Goal: Information Seeking & Learning: Learn about a topic

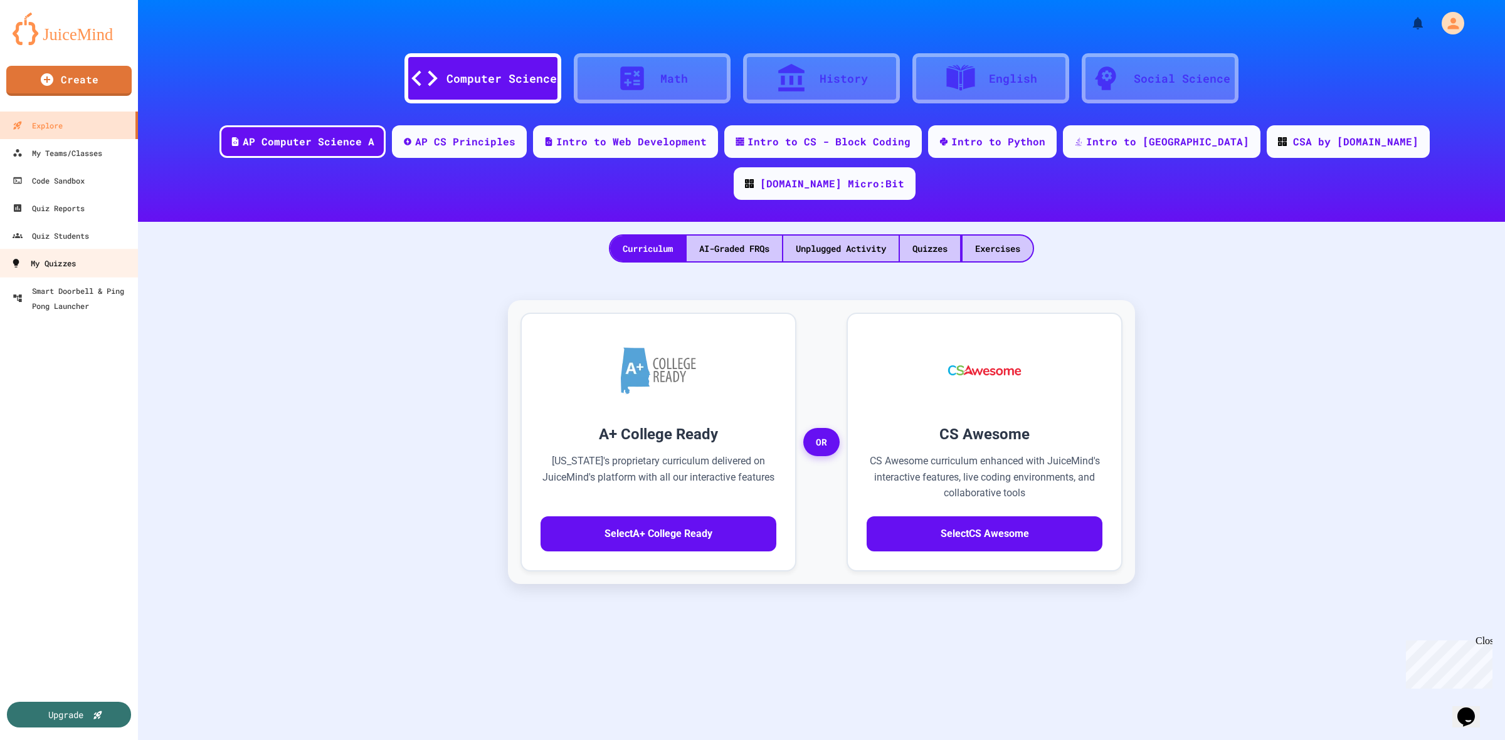
click at [70, 263] on div "My Quizzes" at bounding box center [43, 264] width 65 height 16
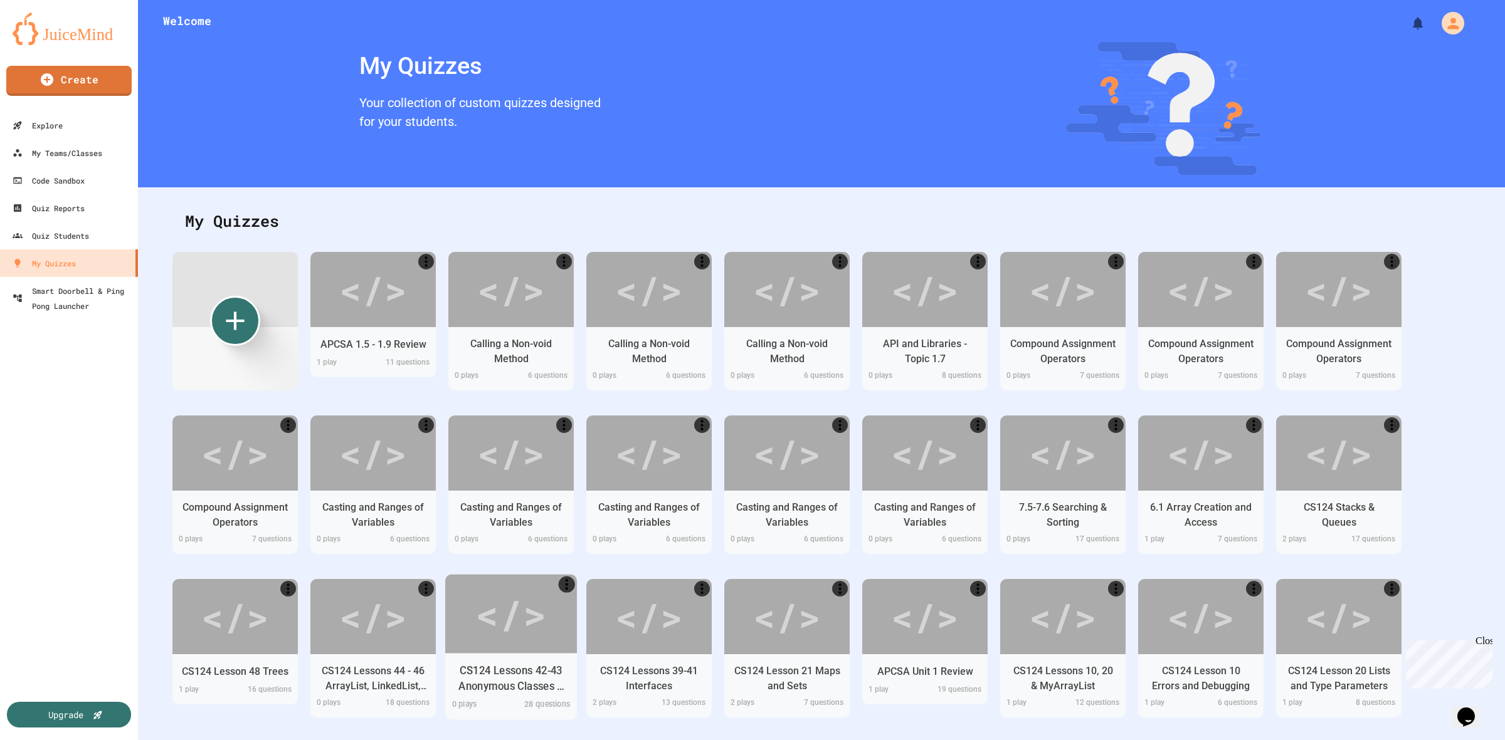
click at [490, 610] on div "</>" at bounding box center [510, 614] width 71 height 60
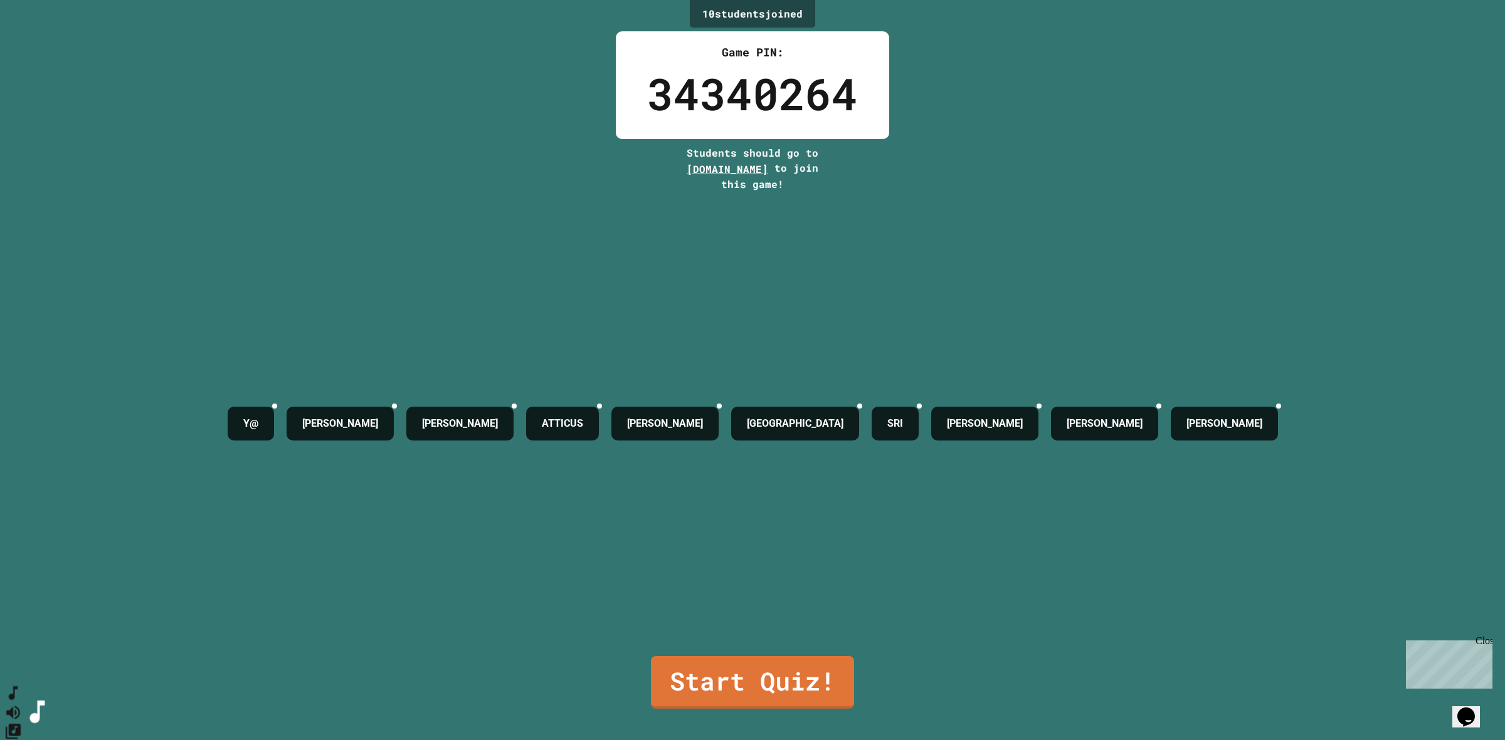
click at [19, 702] on icon "SpeedDial basic example" at bounding box center [13, 694] width 18 height 18
click at [23, 703] on button "Mute music" at bounding box center [13, 712] width 18 height 19
click at [23, 703] on icon "Unmute music" at bounding box center [13, 712] width 18 height 18
click at [23, 703] on icon "Mute music" at bounding box center [13, 712] width 18 height 18
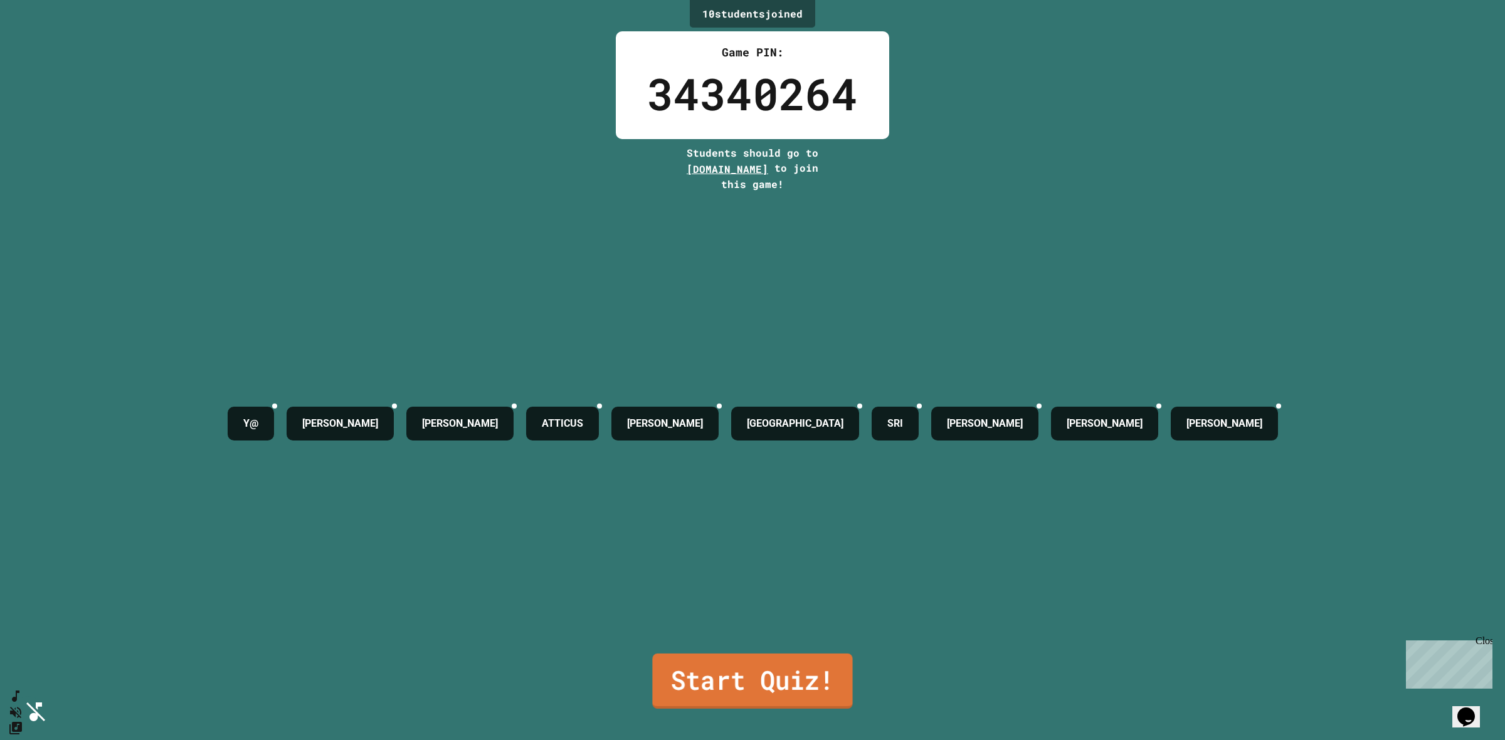
click at [740, 670] on link "Start Quiz!" at bounding box center [752, 681] width 200 height 55
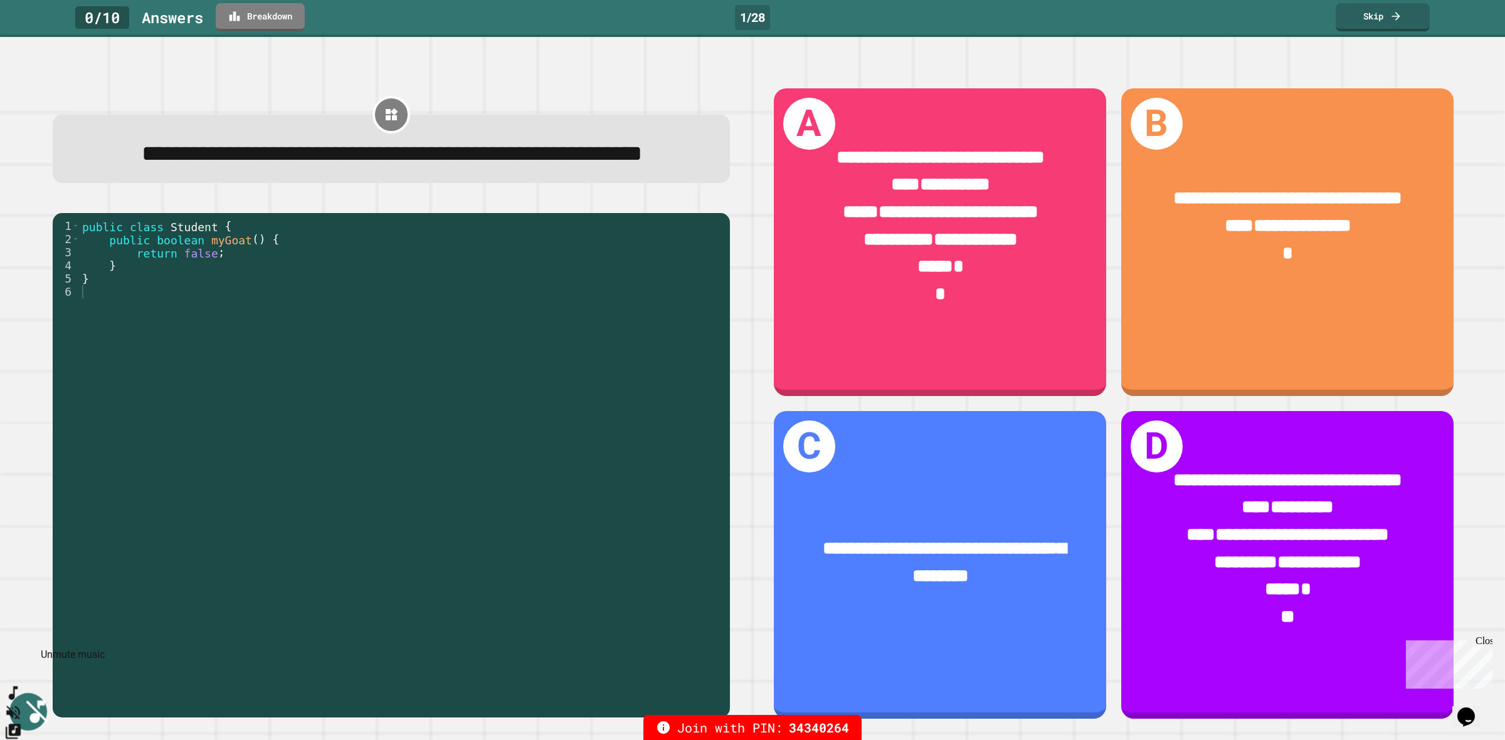
click at [23, 703] on icon "Unmute music" at bounding box center [13, 712] width 18 height 18
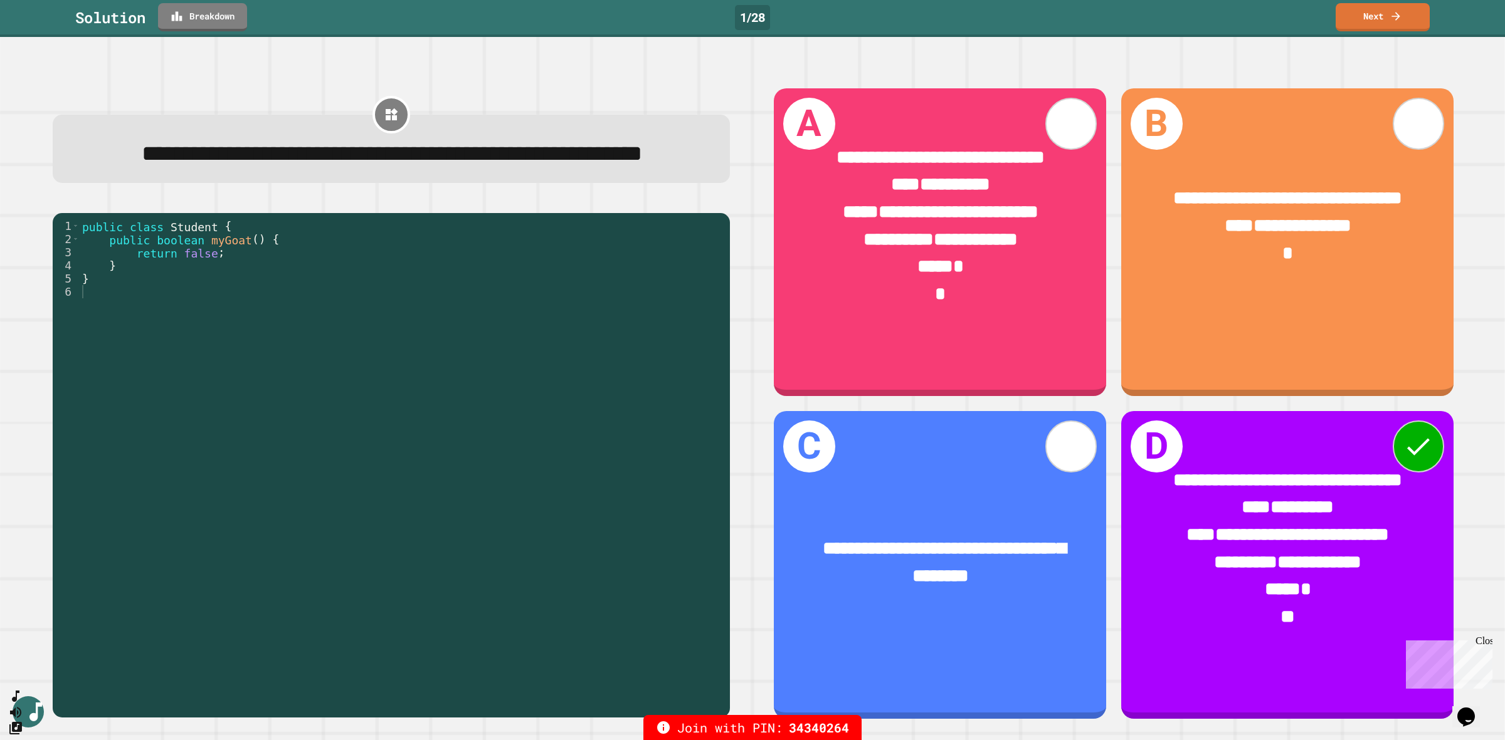
click at [205, 21] on link "Breakdown" at bounding box center [202, 17] width 89 height 28
click at [1402, 17] on link "Next" at bounding box center [1382, 17] width 94 height 28
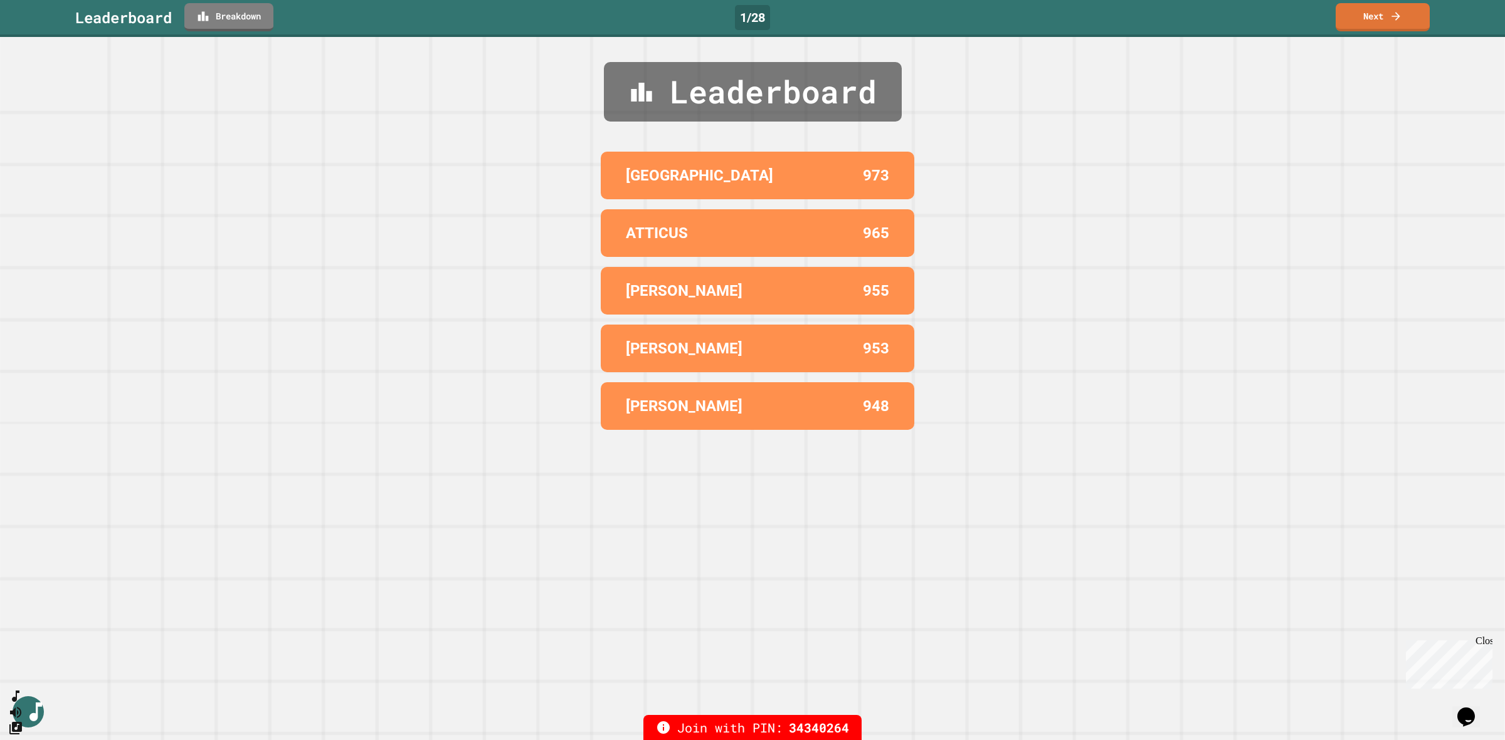
click at [1409, 20] on link "Next" at bounding box center [1382, 17] width 94 height 28
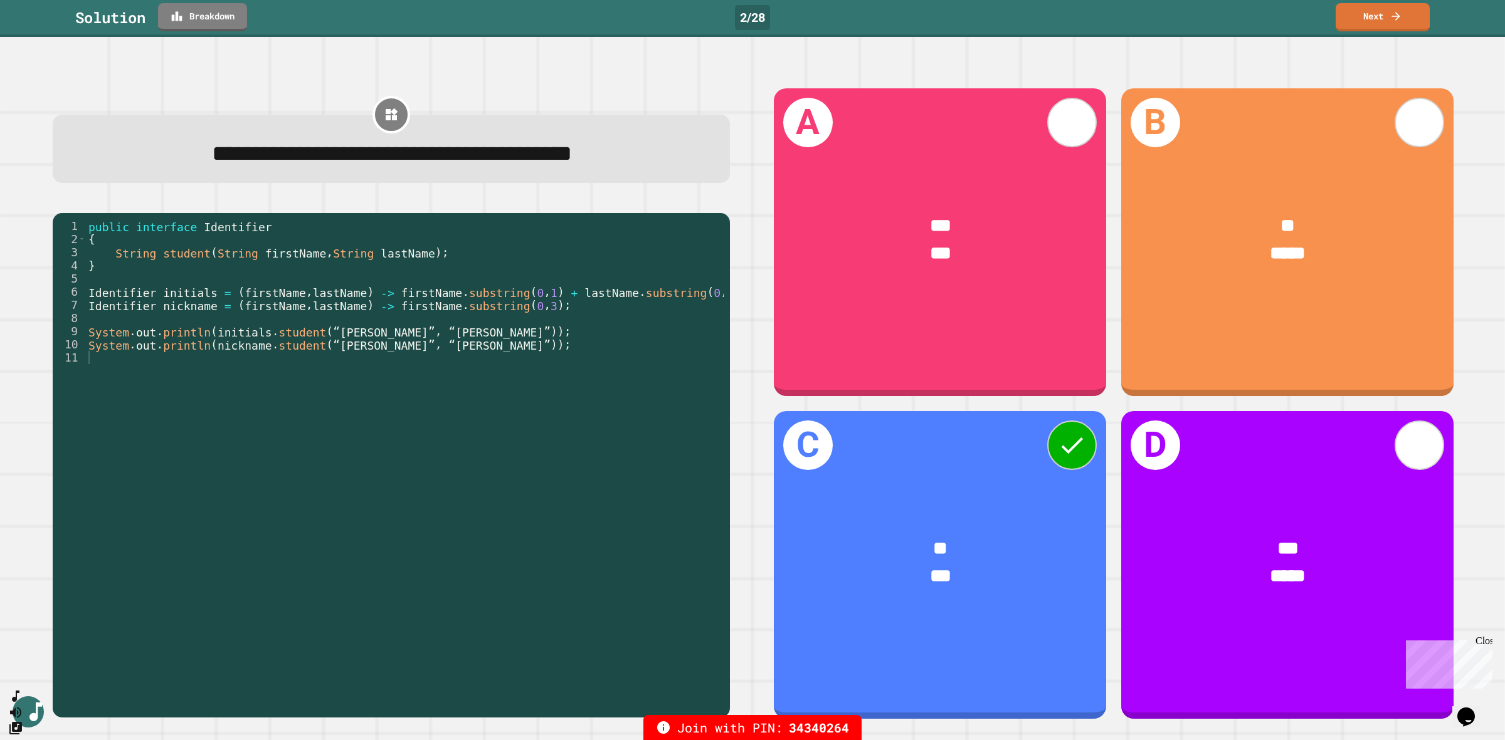
click at [273, 265] on div "public interface Identifier { String student ( String firstName , String lastNa…" at bounding box center [405, 456] width 638 height 474
click at [1396, 22] on icon at bounding box center [1395, 16] width 13 height 13
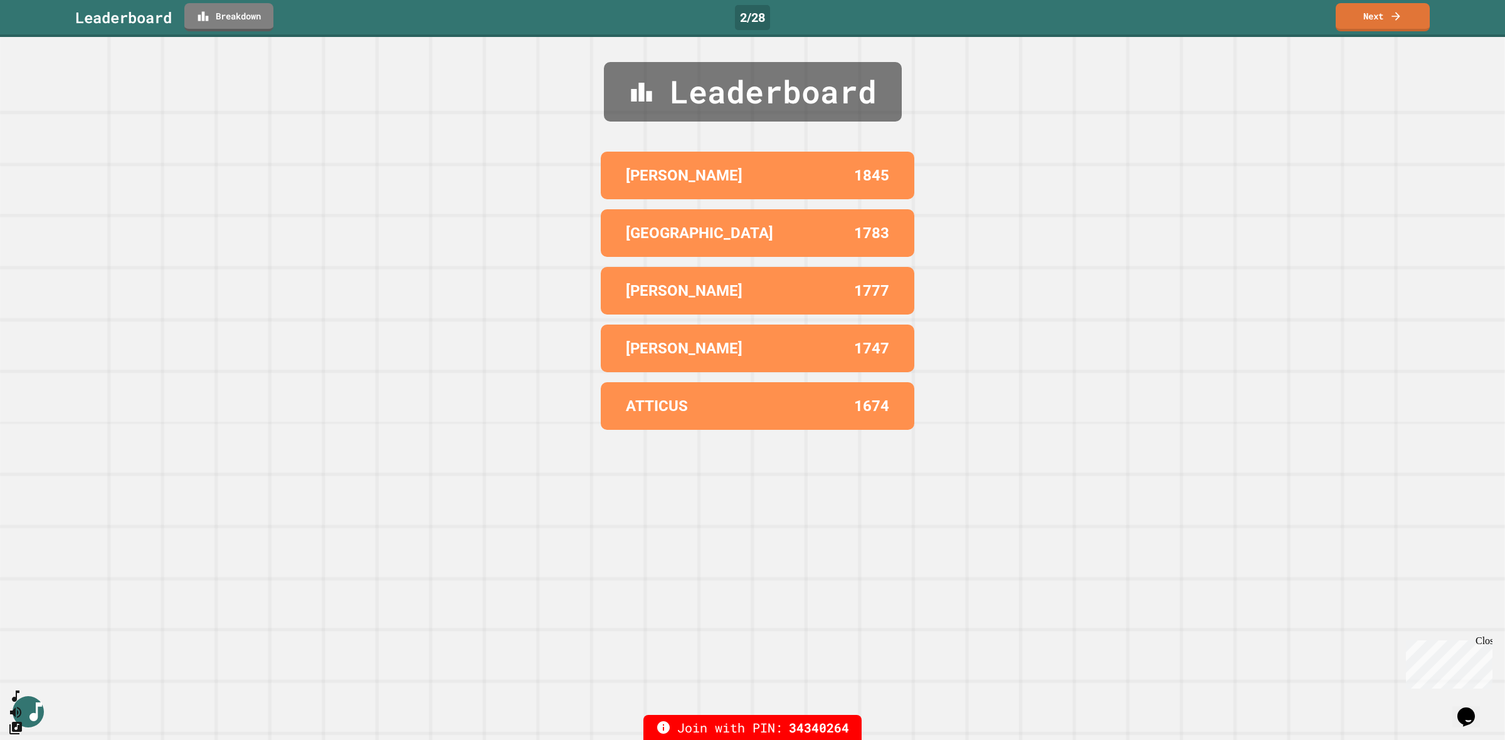
click at [1402, 18] on icon at bounding box center [1395, 16] width 13 height 13
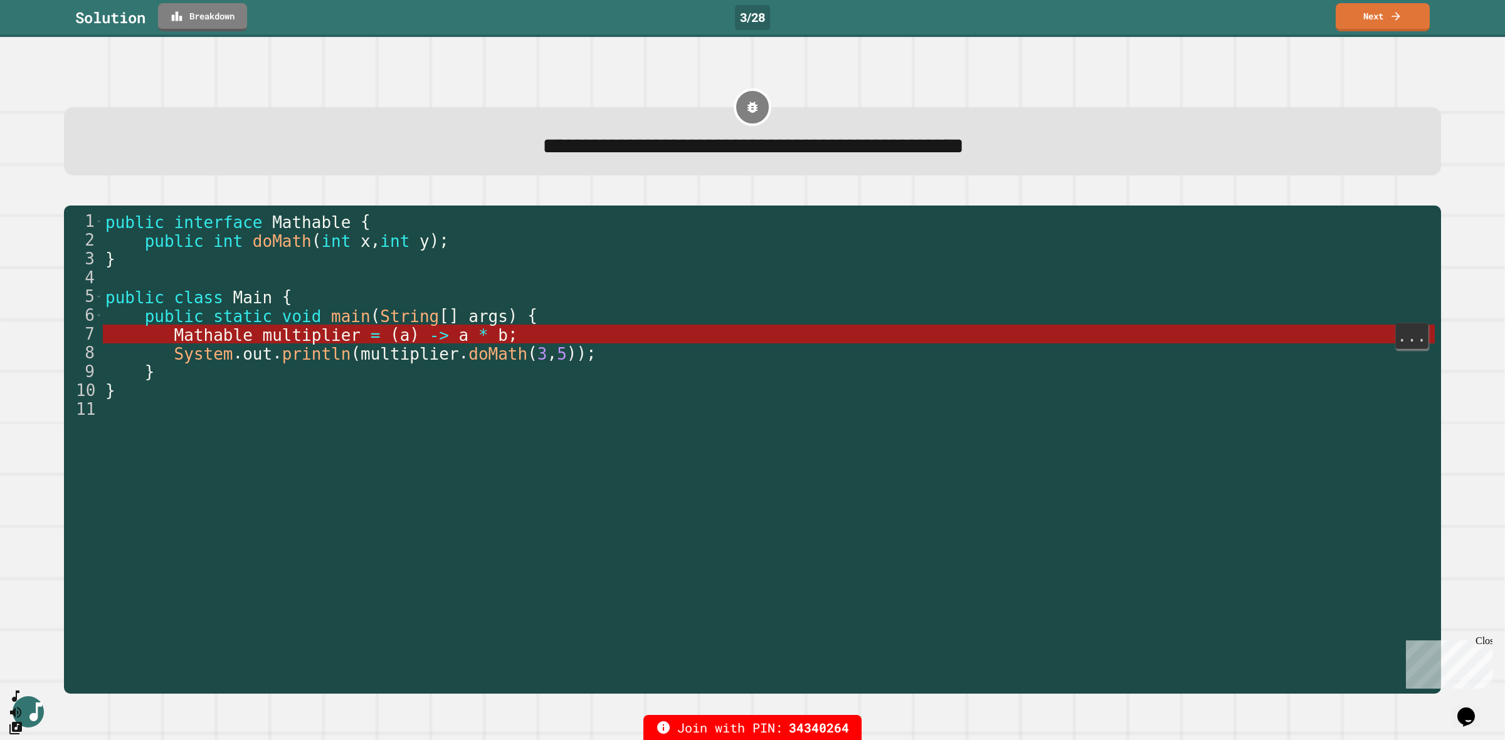
click at [1396, 17] on icon at bounding box center [1395, 16] width 13 height 13
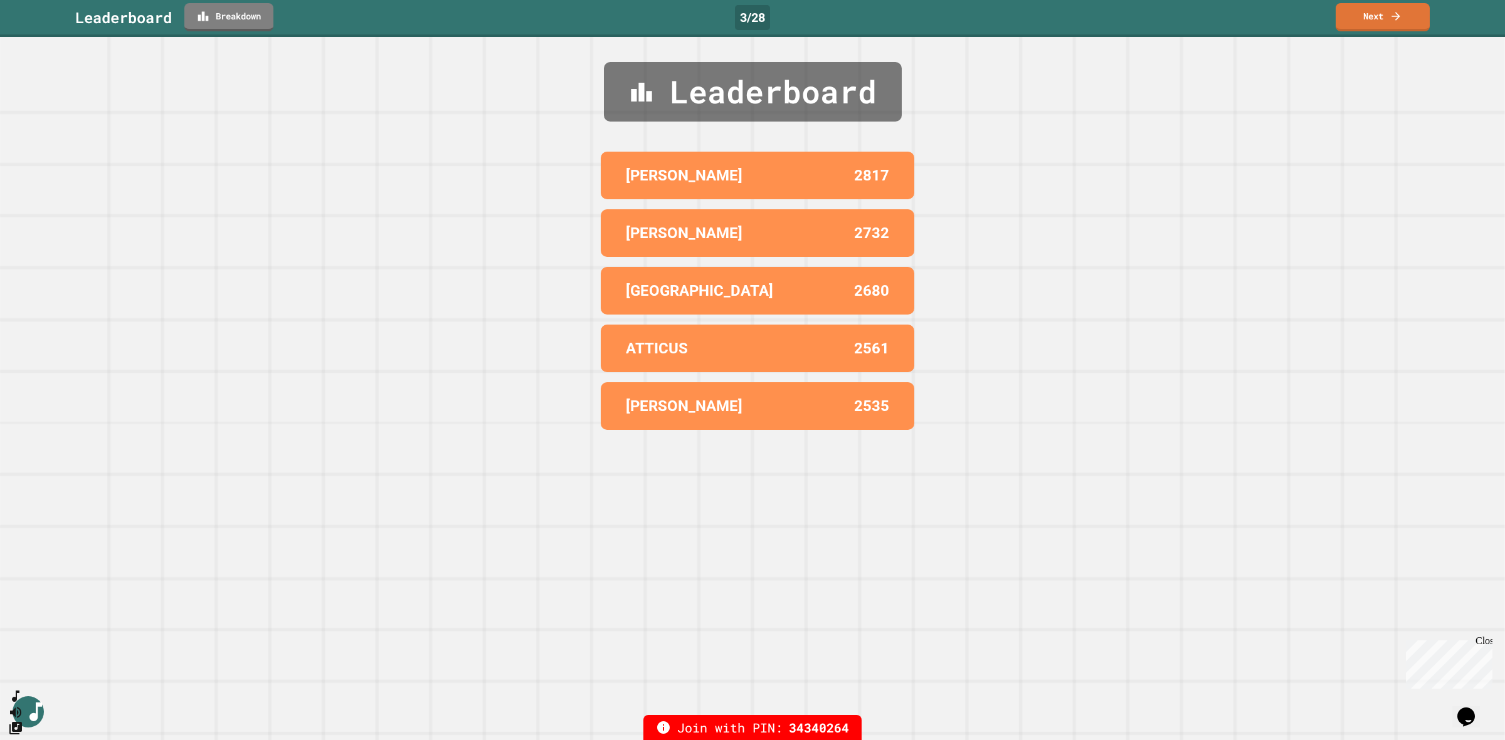
click at [1402, 18] on link "Next" at bounding box center [1382, 17] width 94 height 28
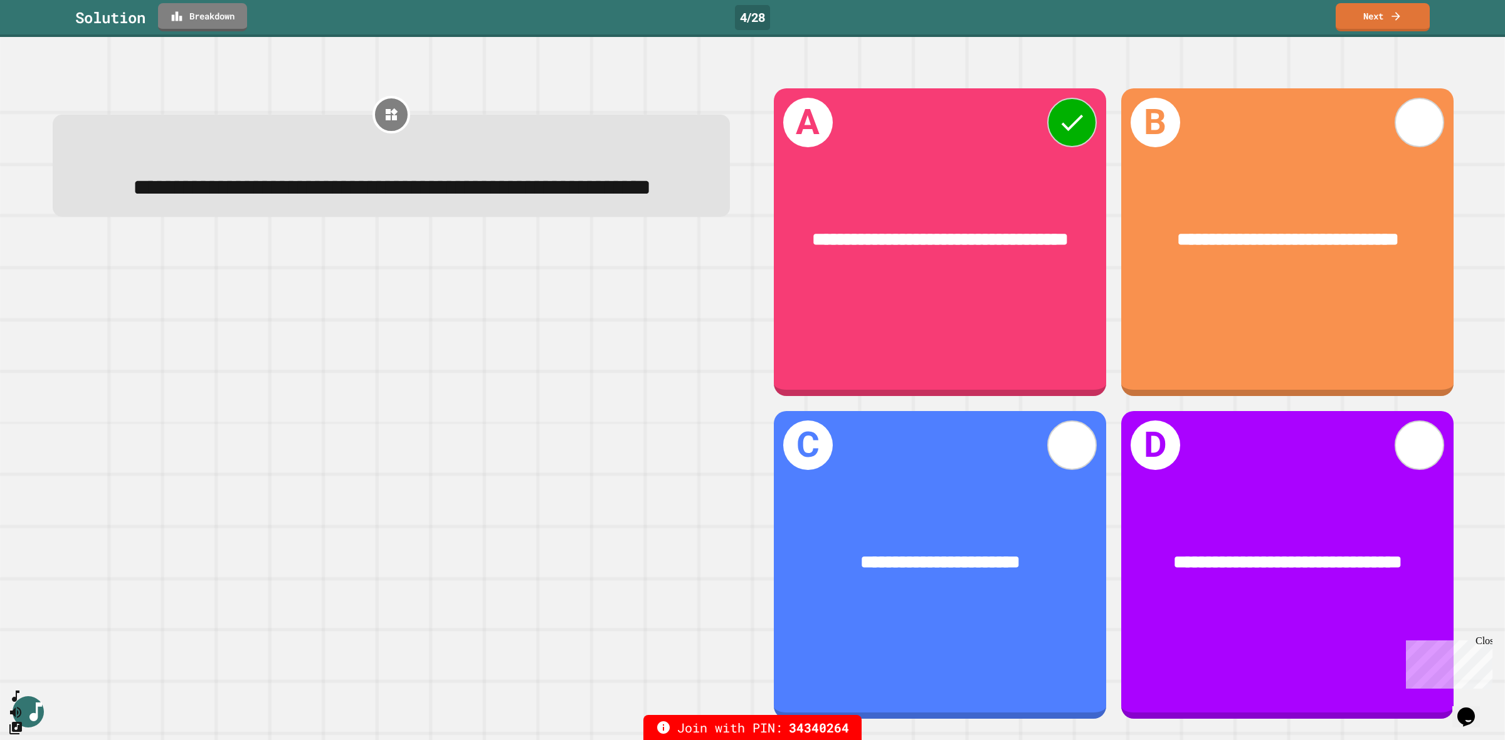
click at [214, 18] on link "Breakdown" at bounding box center [202, 17] width 89 height 28
click at [1376, 13] on link "Next" at bounding box center [1382, 15] width 93 height 29
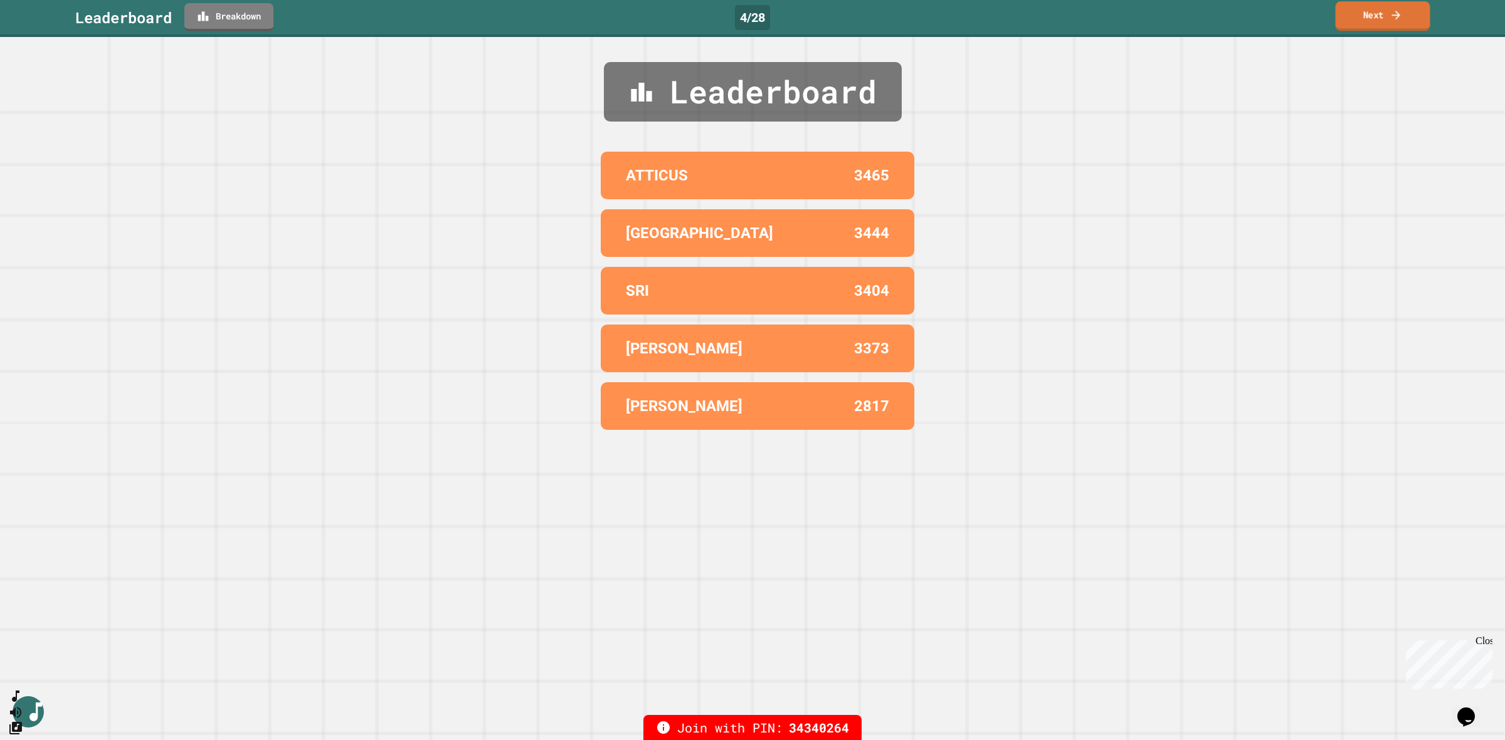
click at [1376, 13] on link "Next" at bounding box center [1382, 15] width 95 height 29
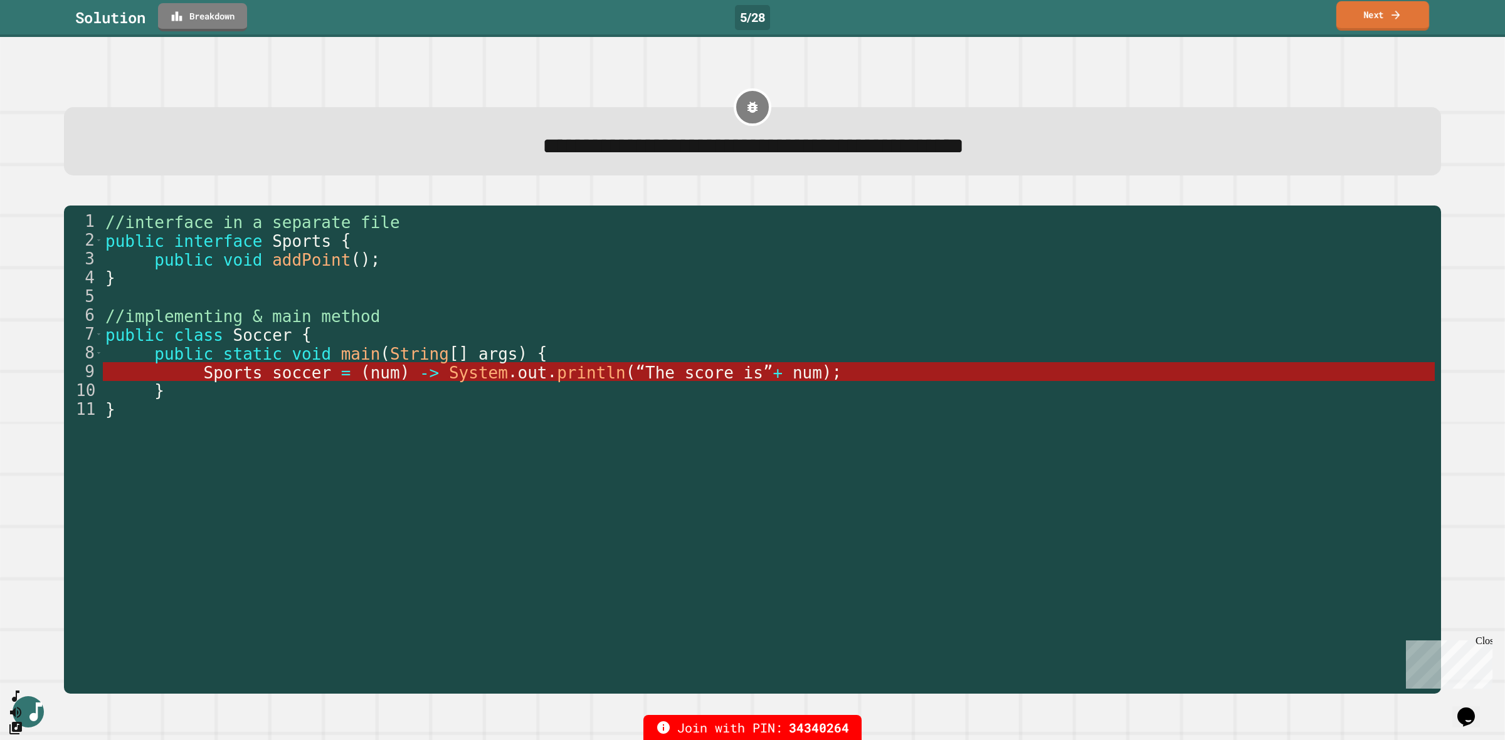
click at [1386, 4] on link "Next" at bounding box center [1382, 15] width 93 height 29
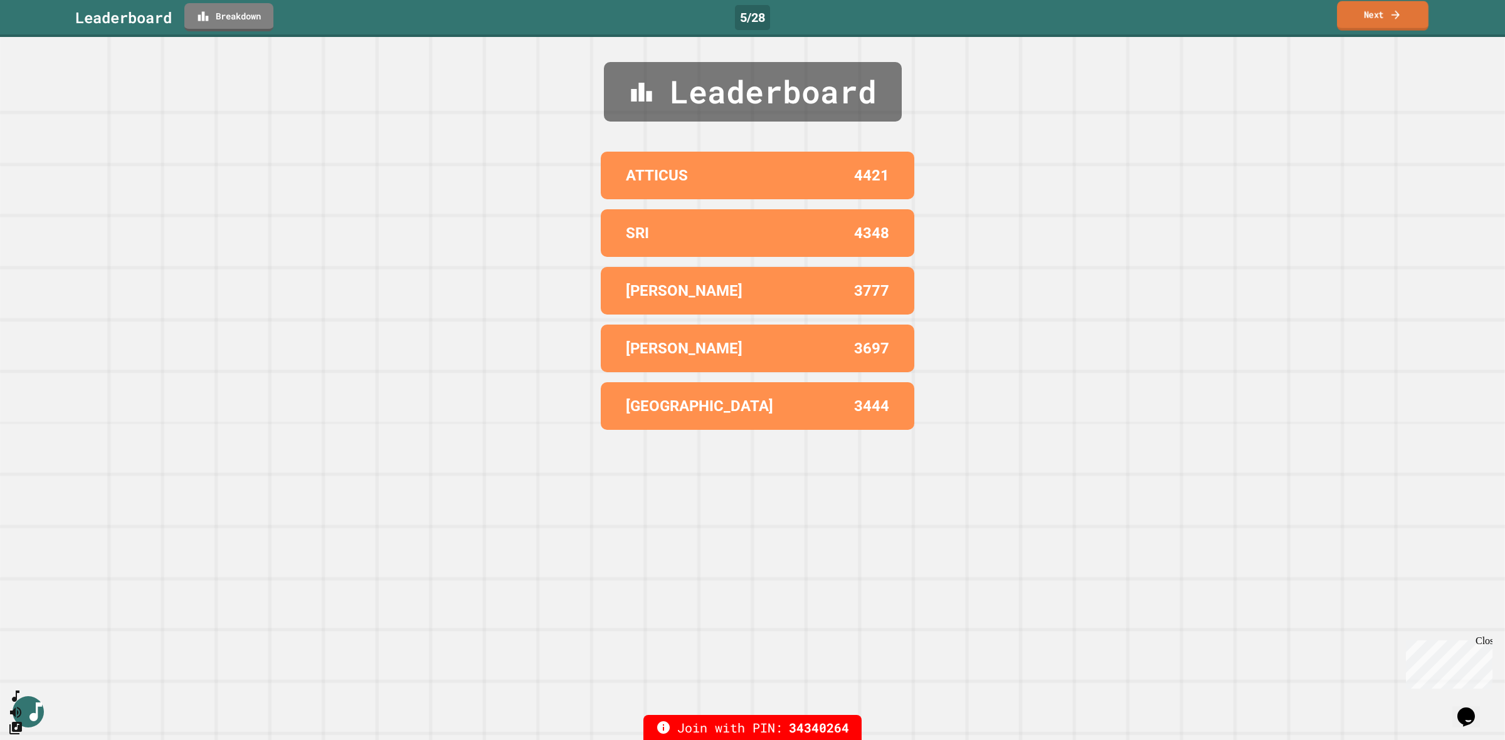
click at [1386, 4] on link "Next" at bounding box center [1383, 15] width 92 height 29
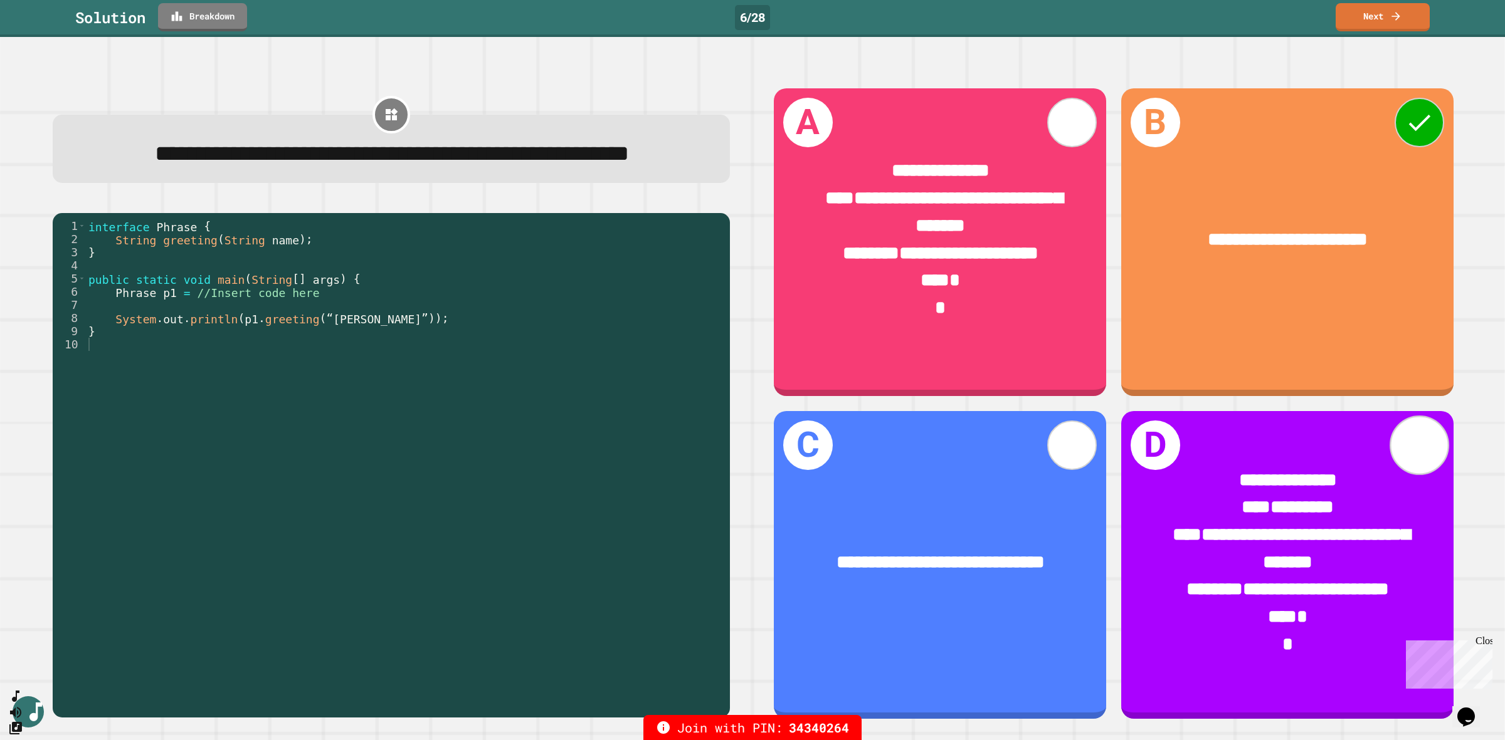
click at [220, 25] on link "Breakdown" at bounding box center [202, 17] width 89 height 28
click at [1399, 19] on icon at bounding box center [1395, 16] width 13 height 13
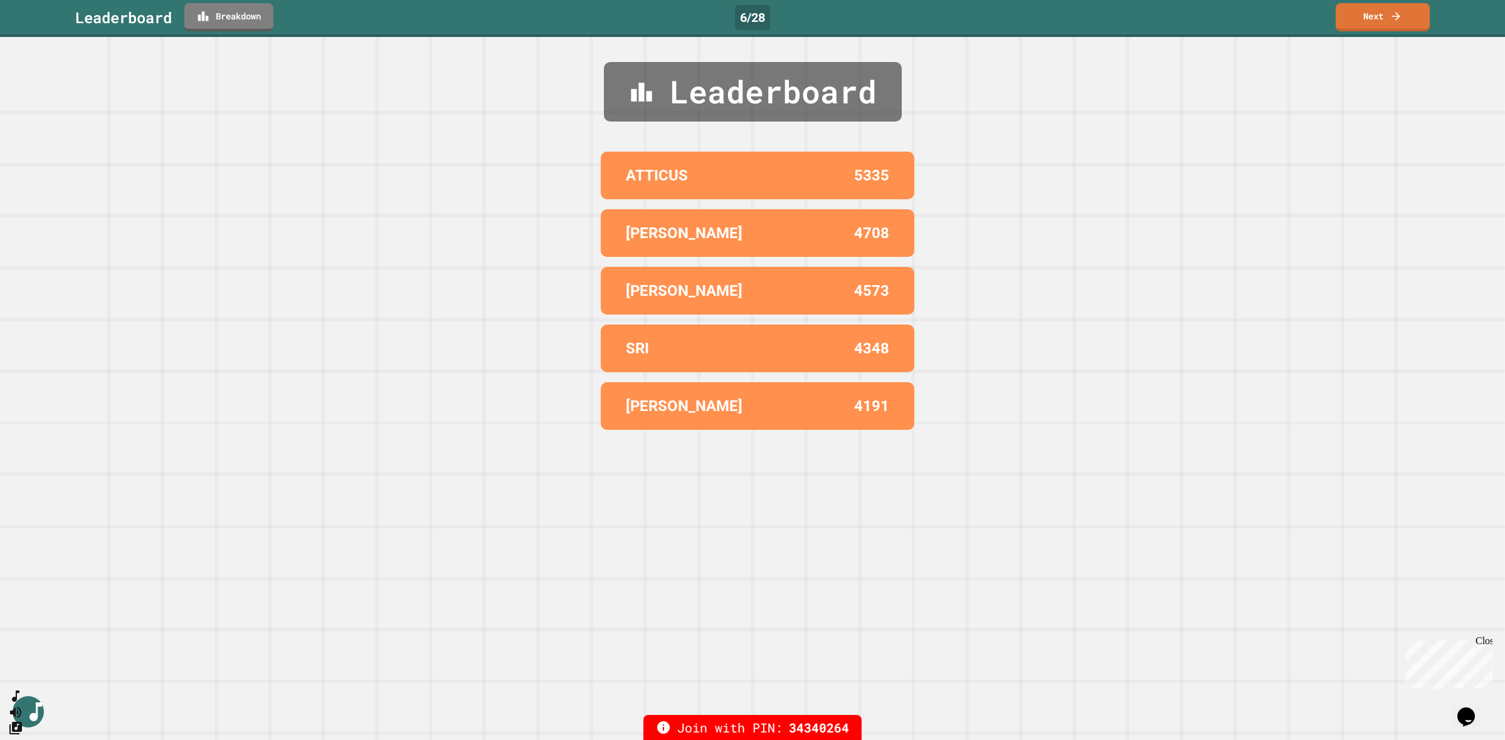
click at [1405, 16] on link "Next" at bounding box center [1382, 17] width 94 height 28
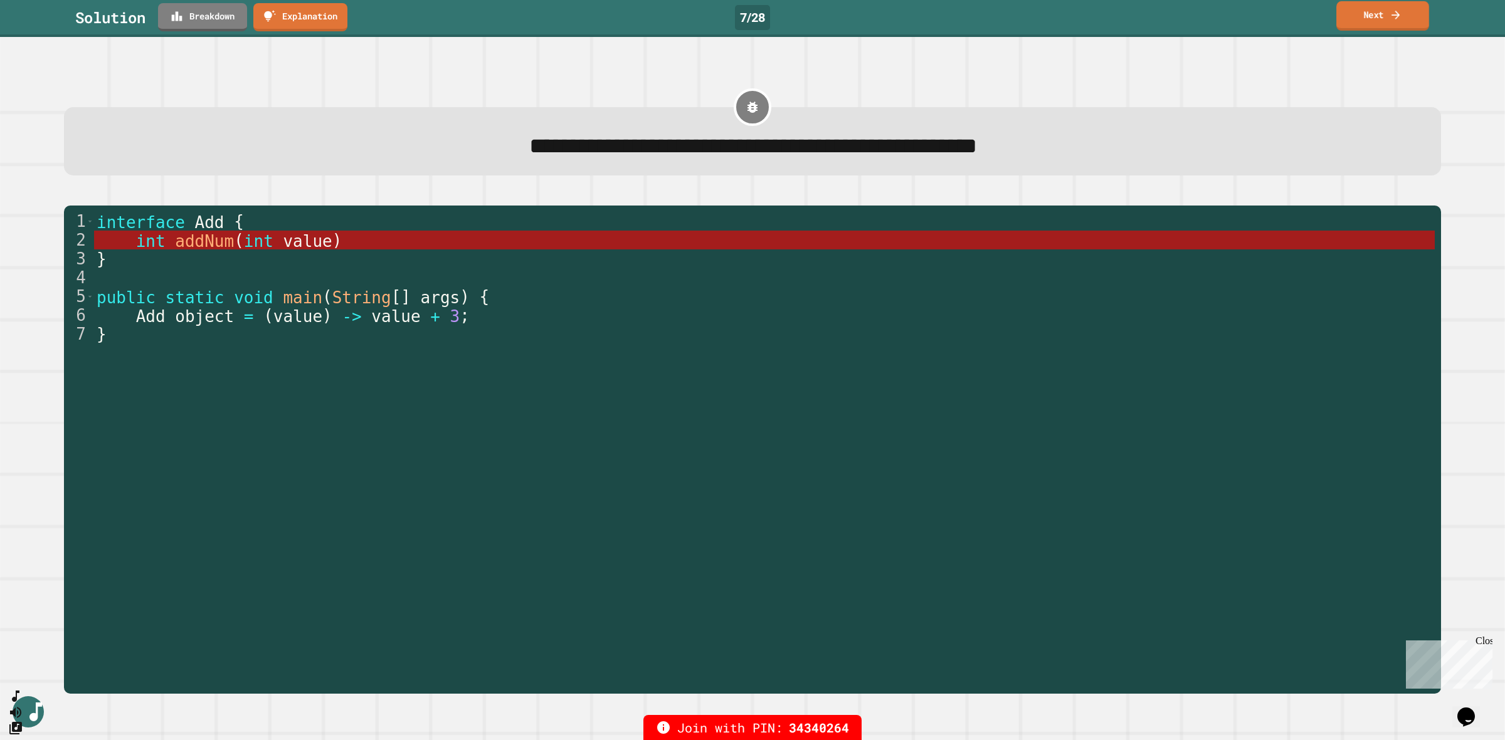
click at [1355, 13] on link "Next" at bounding box center [1382, 15] width 93 height 29
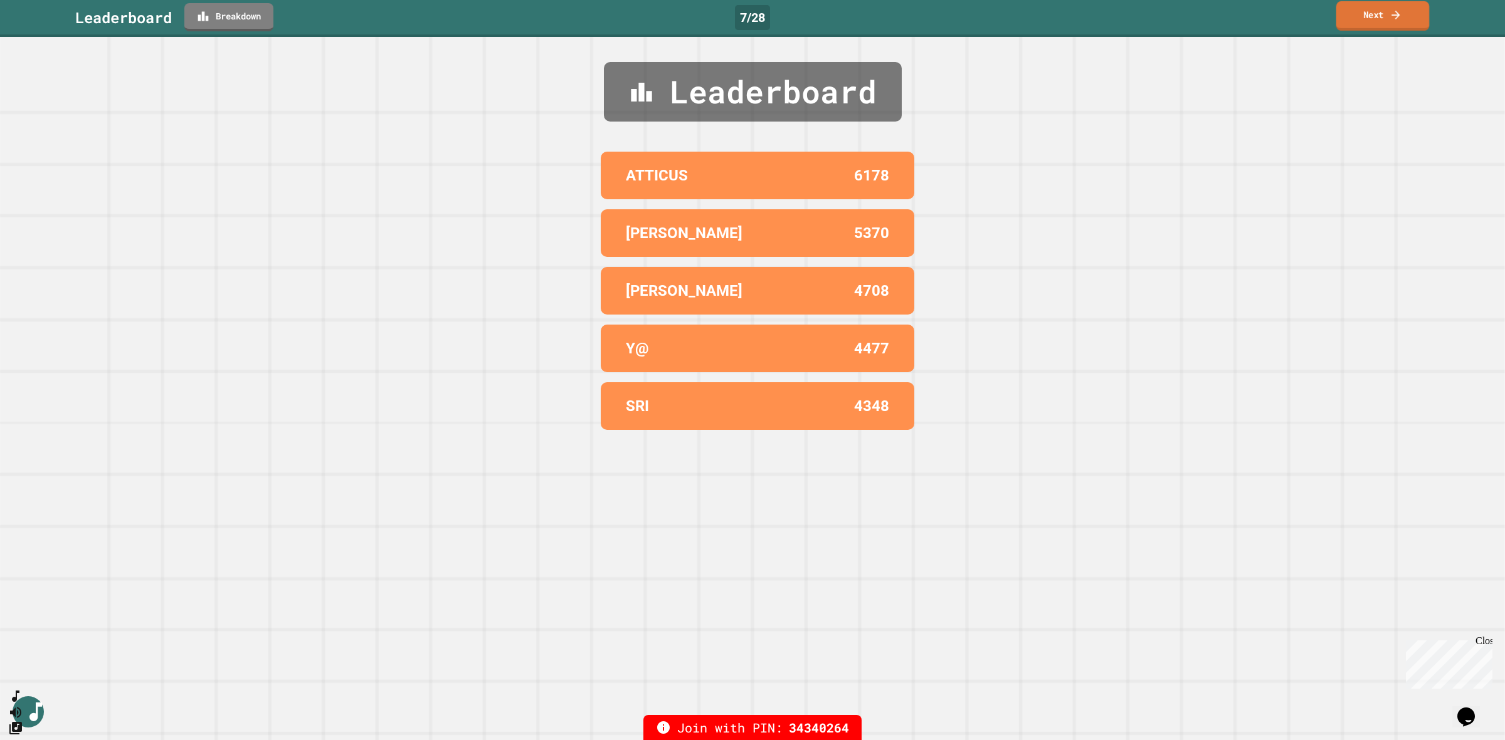
click at [1355, 13] on link "Next" at bounding box center [1382, 15] width 93 height 29
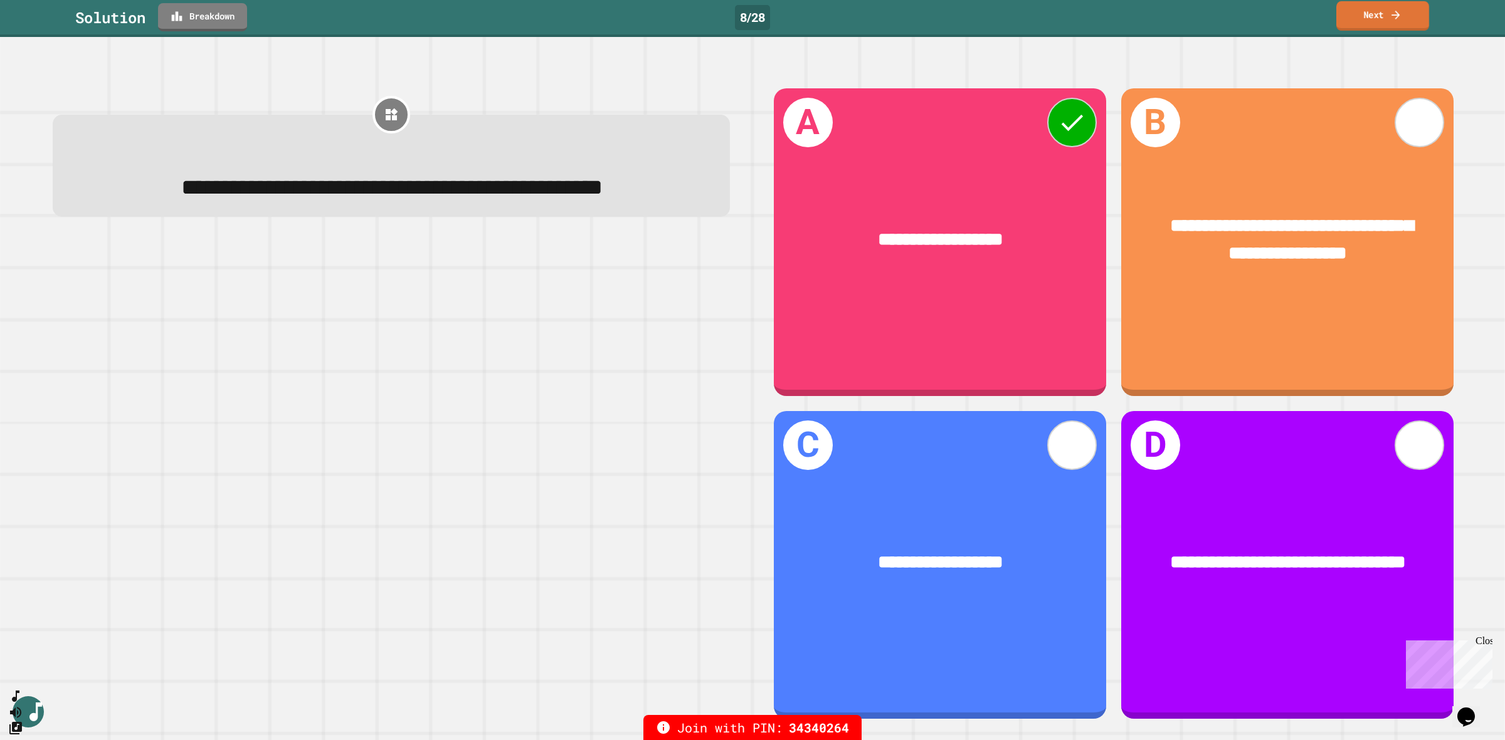
click at [1377, 8] on link "Next" at bounding box center [1382, 15] width 93 height 29
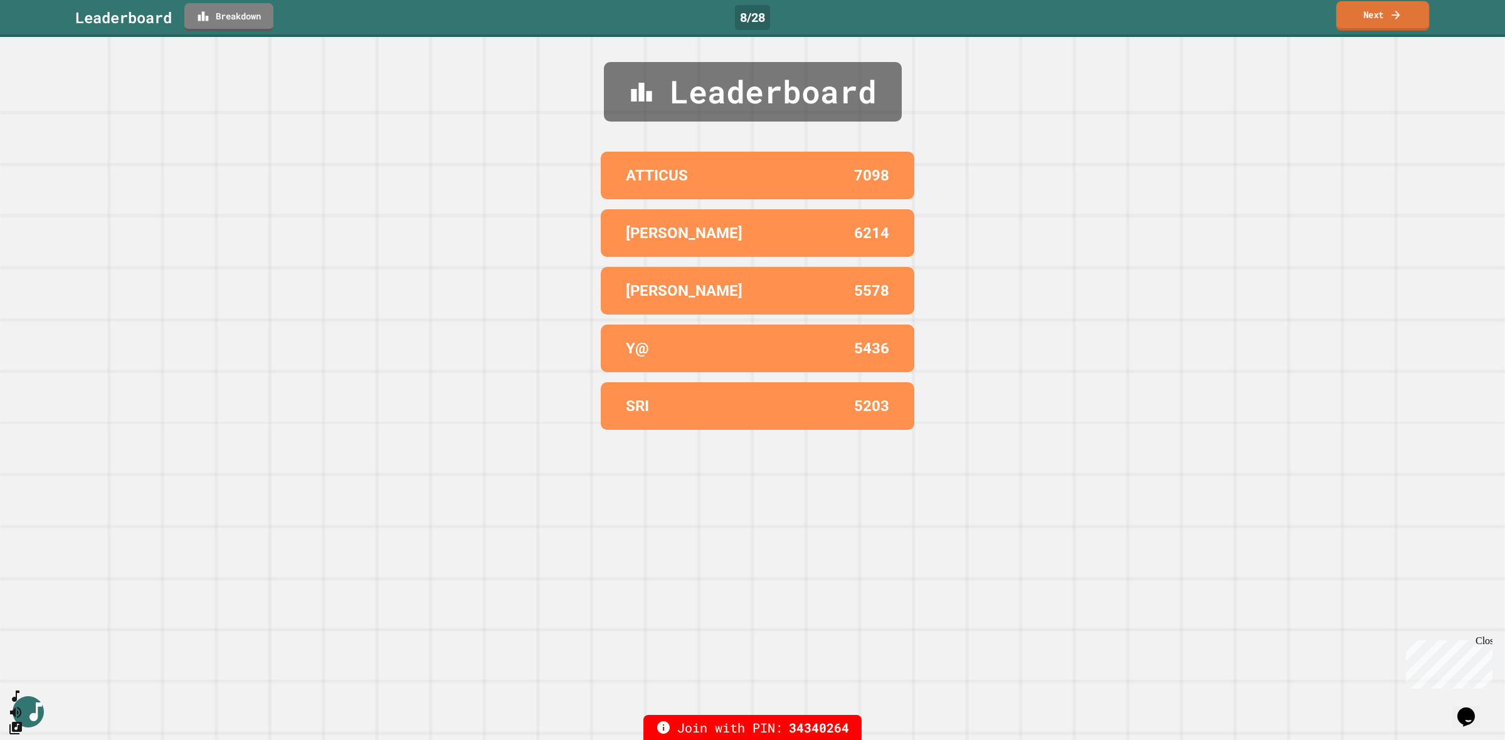
click at [1377, 8] on link "Next" at bounding box center [1382, 15] width 93 height 29
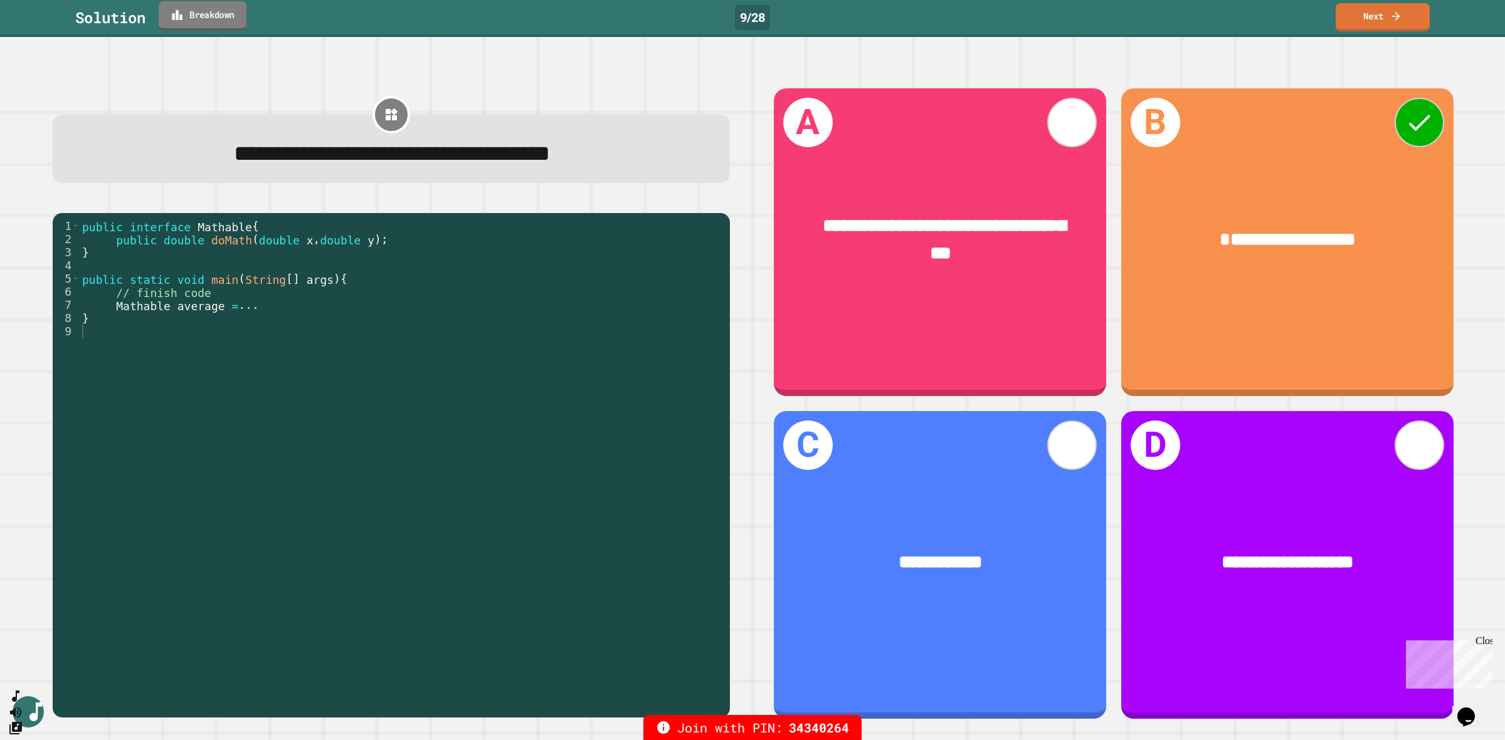
click at [197, 11] on link "Breakdown" at bounding box center [203, 15] width 88 height 29
click at [173, 245] on div "public interface Mathable { public double doMath ( double x , double y ) ; } pu…" at bounding box center [402, 456] width 644 height 474
click at [1394, 18] on icon at bounding box center [1395, 14] width 13 height 13
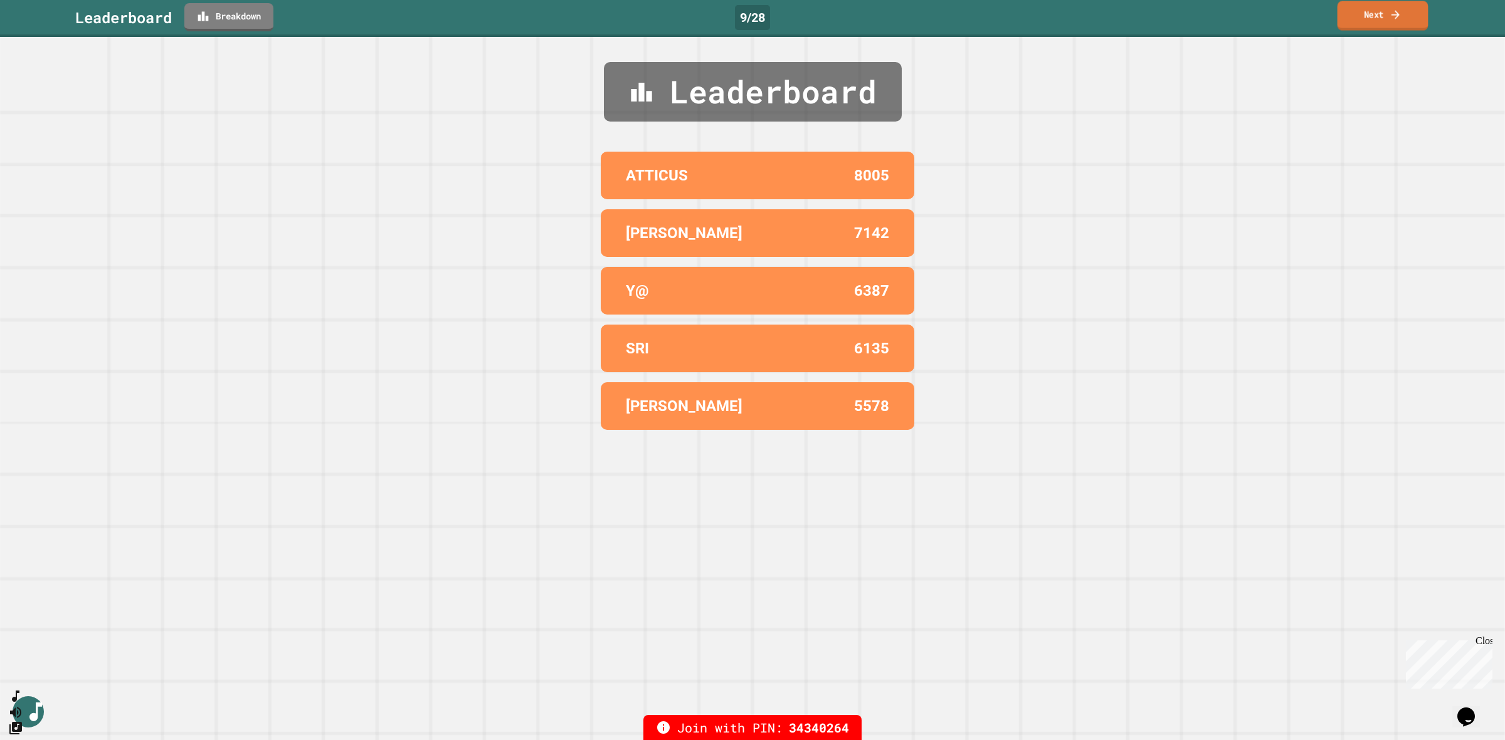
click at [1394, 18] on icon at bounding box center [1395, 14] width 12 height 13
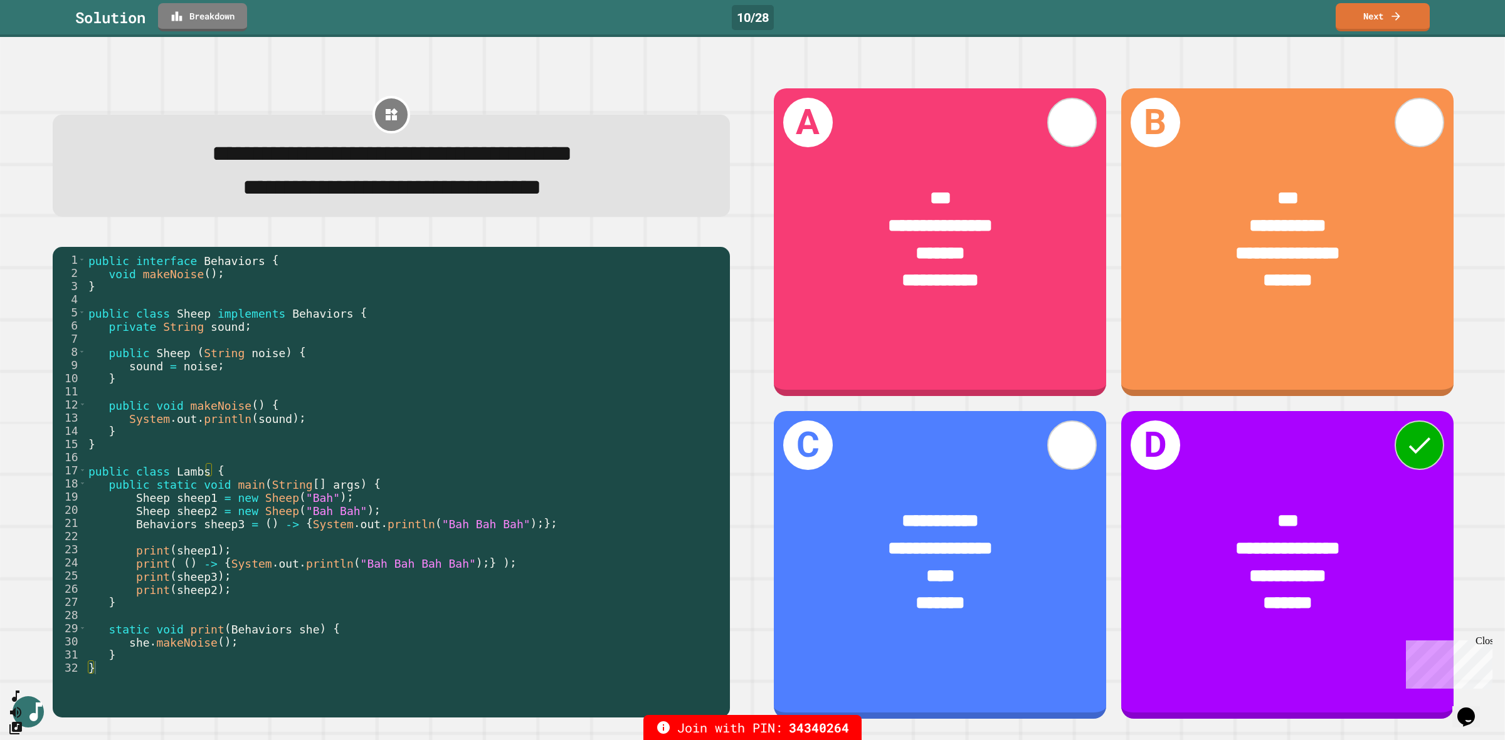
click at [142, 556] on div "public interface Behaviors { void makeNoise ( ) ; } public class Sheep implemen…" at bounding box center [405, 477] width 638 height 448
click at [1249, 567] on span "**********" at bounding box center [1287, 576] width 77 height 18
click at [127, 502] on div "public interface Behaviors { void makeNoise ( ) ; } public class Sheep implemen…" at bounding box center [405, 477] width 638 height 448
click at [1389, 17] on link "Next" at bounding box center [1382, 17] width 94 height 28
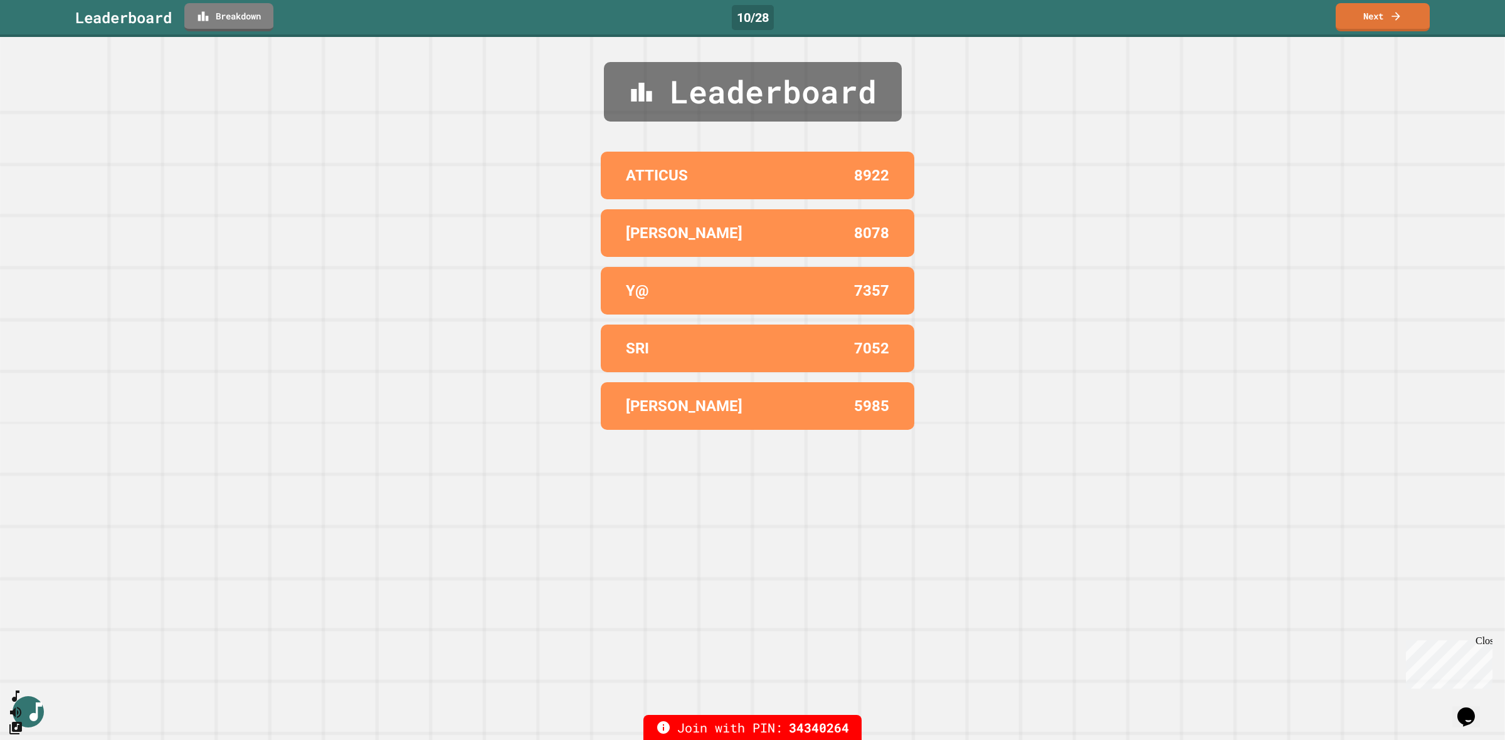
click at [1392, 19] on icon at bounding box center [1395, 16] width 13 height 13
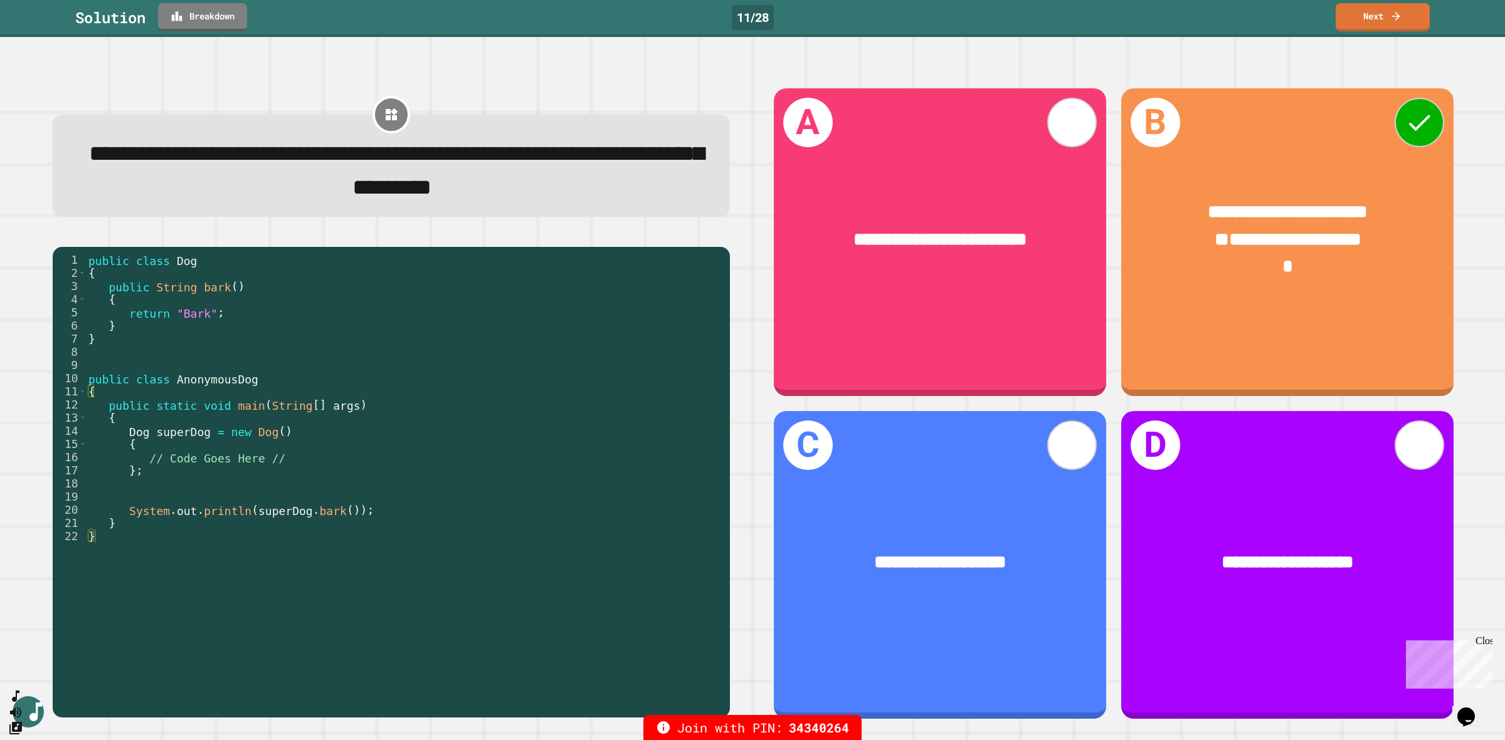
click at [212, 28] on link "Breakdown" at bounding box center [202, 17] width 89 height 28
click at [1386, 19] on link "Next" at bounding box center [1382, 17] width 94 height 28
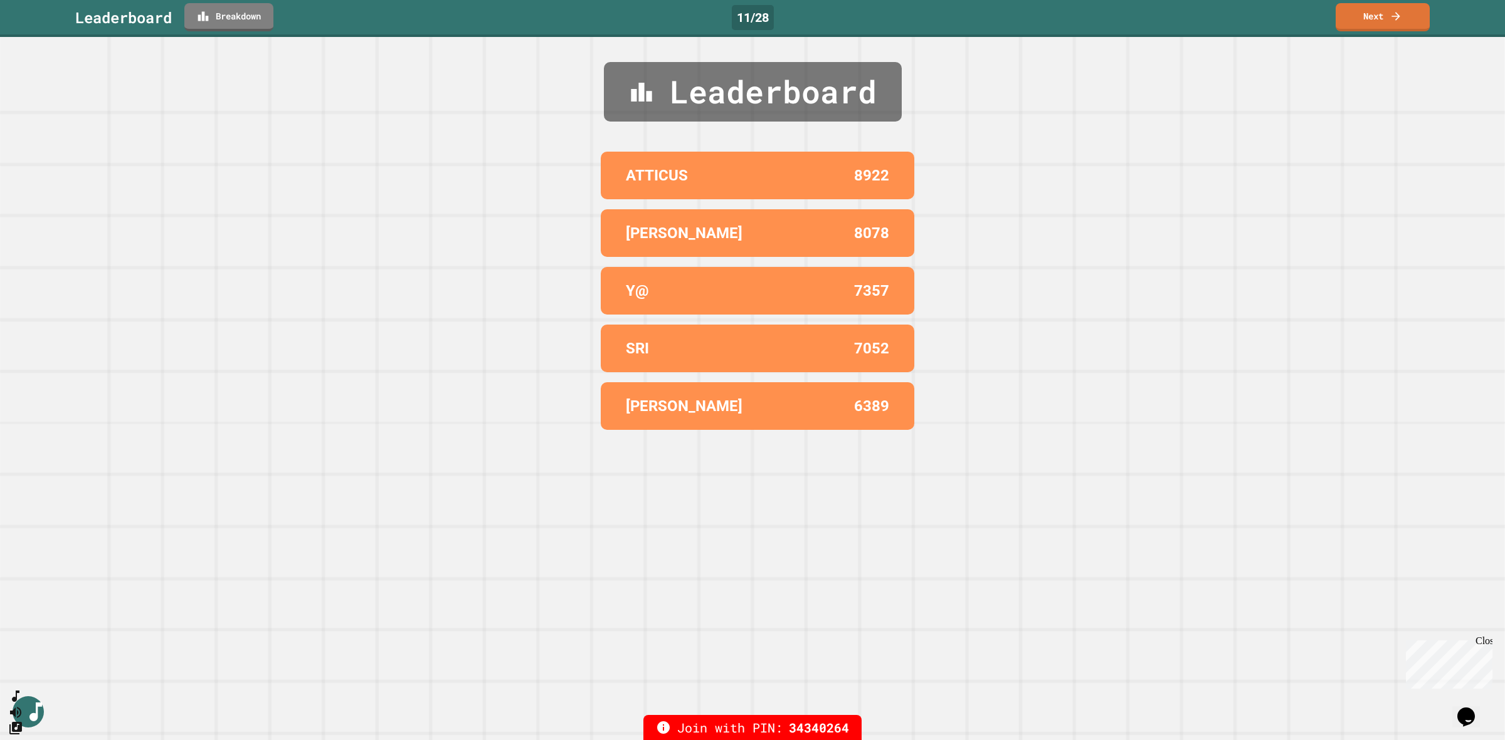
click at [1396, 19] on icon at bounding box center [1395, 16] width 8 height 8
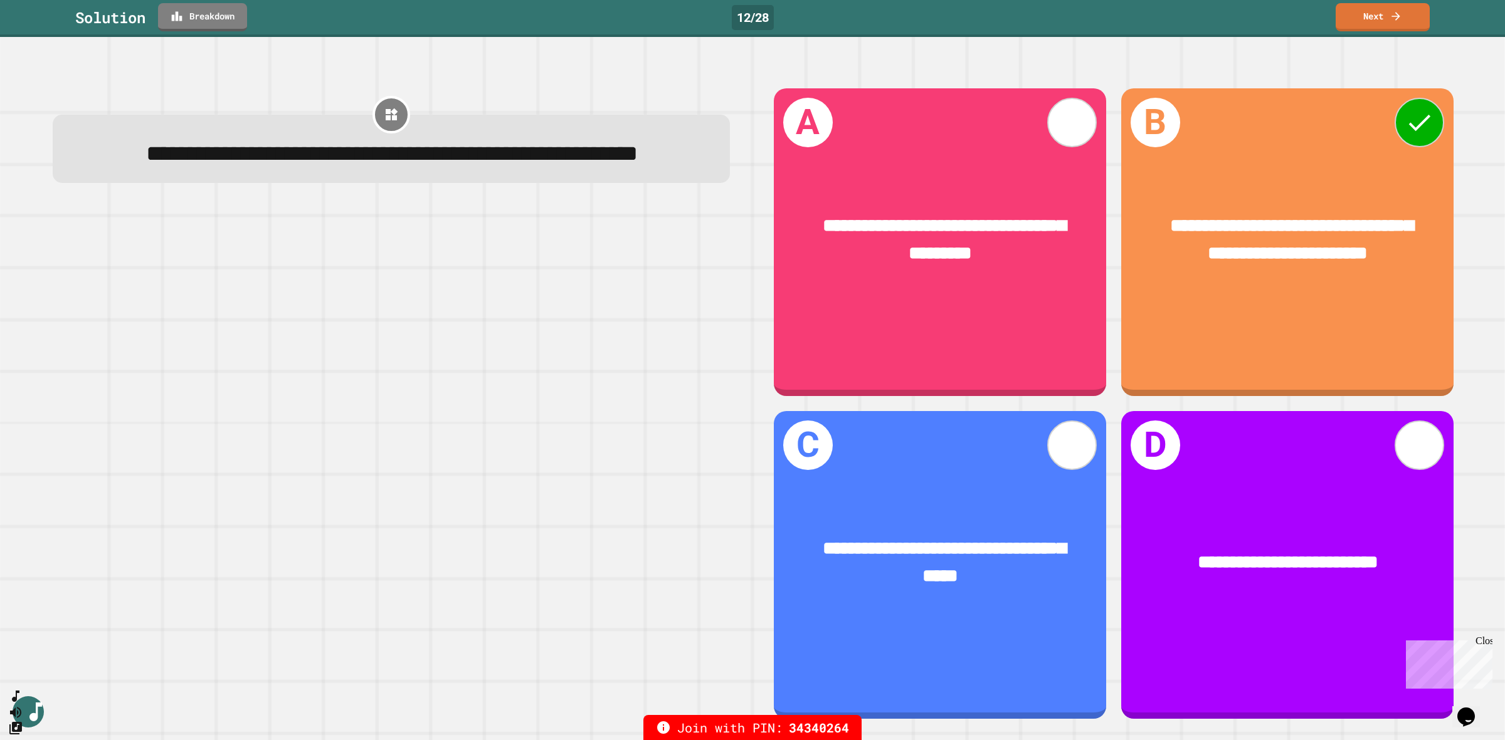
click at [221, 25] on link "Breakdown" at bounding box center [202, 17] width 89 height 28
click at [1403, 18] on link "Next" at bounding box center [1382, 17] width 94 height 28
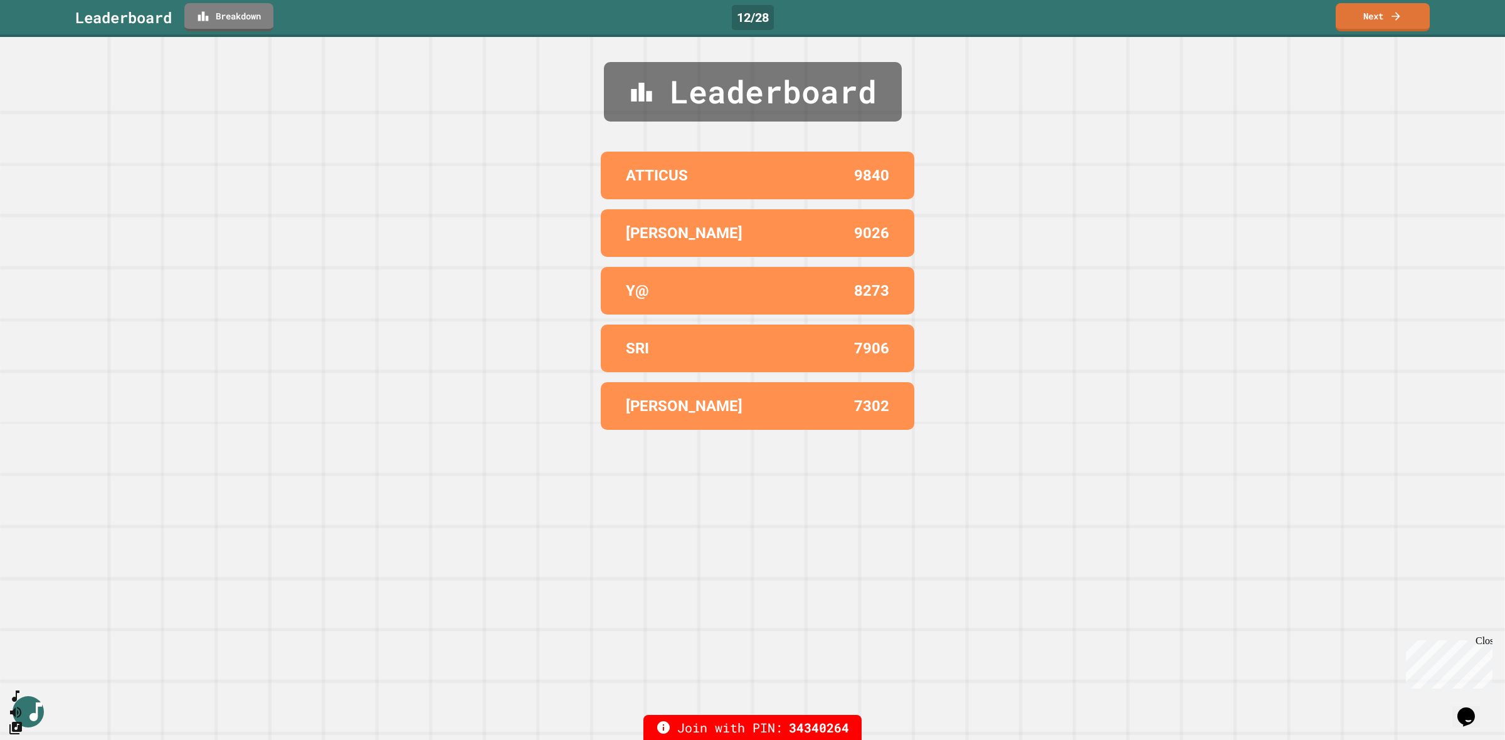
click at [1400, 23] on link "Next" at bounding box center [1382, 17] width 94 height 28
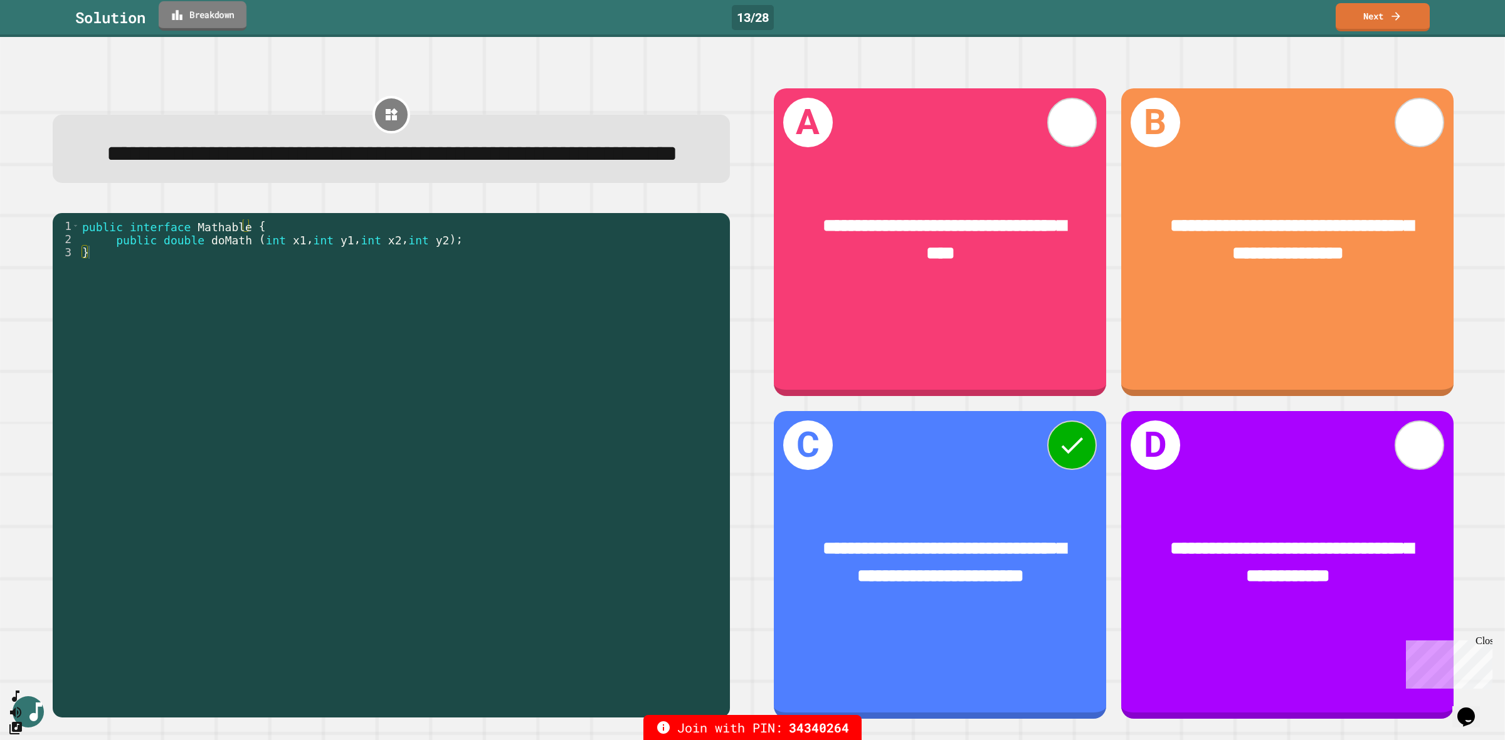
click at [214, 16] on link "Breakdown" at bounding box center [203, 15] width 88 height 29
click at [1370, 19] on link "Next" at bounding box center [1381, 15] width 93 height 29
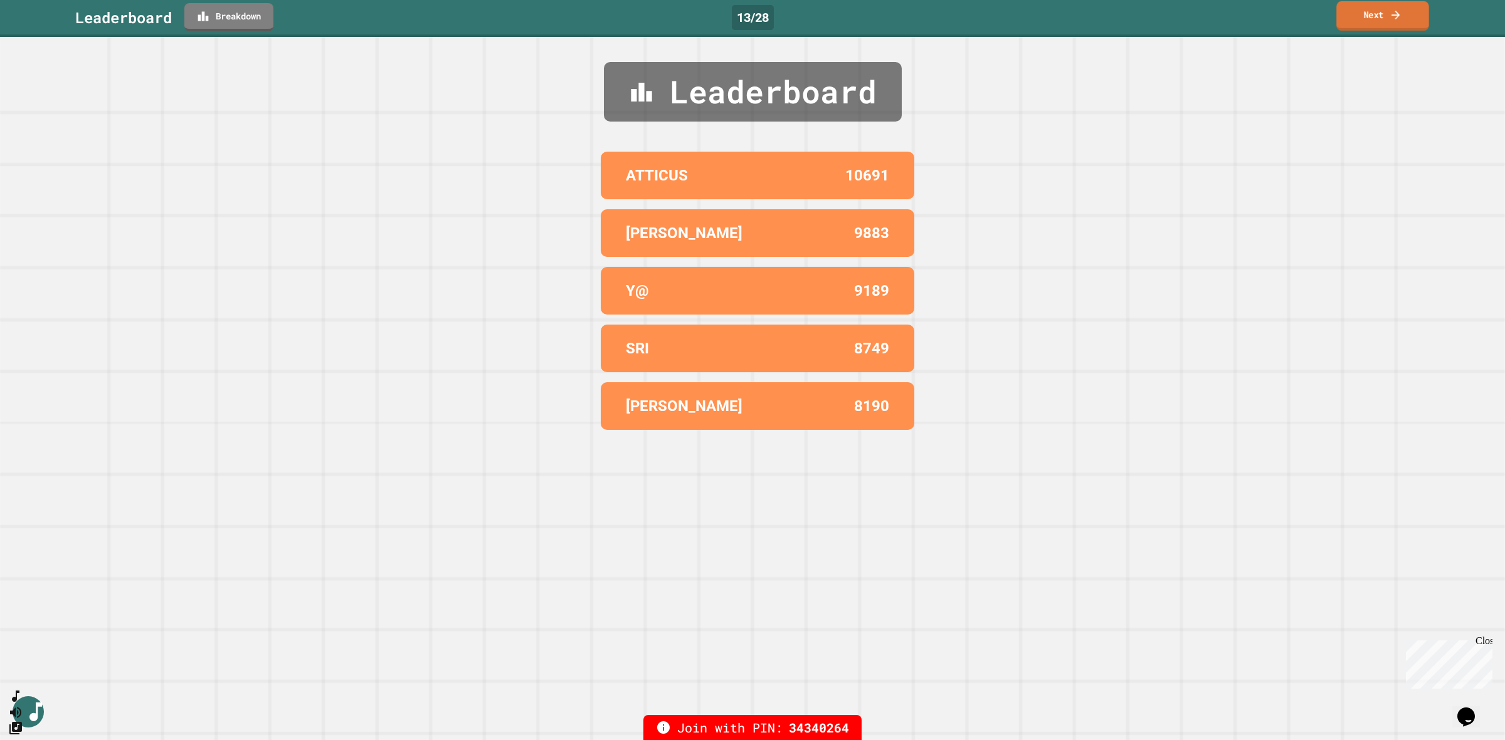
click at [1370, 19] on link "Next" at bounding box center [1382, 15] width 93 height 29
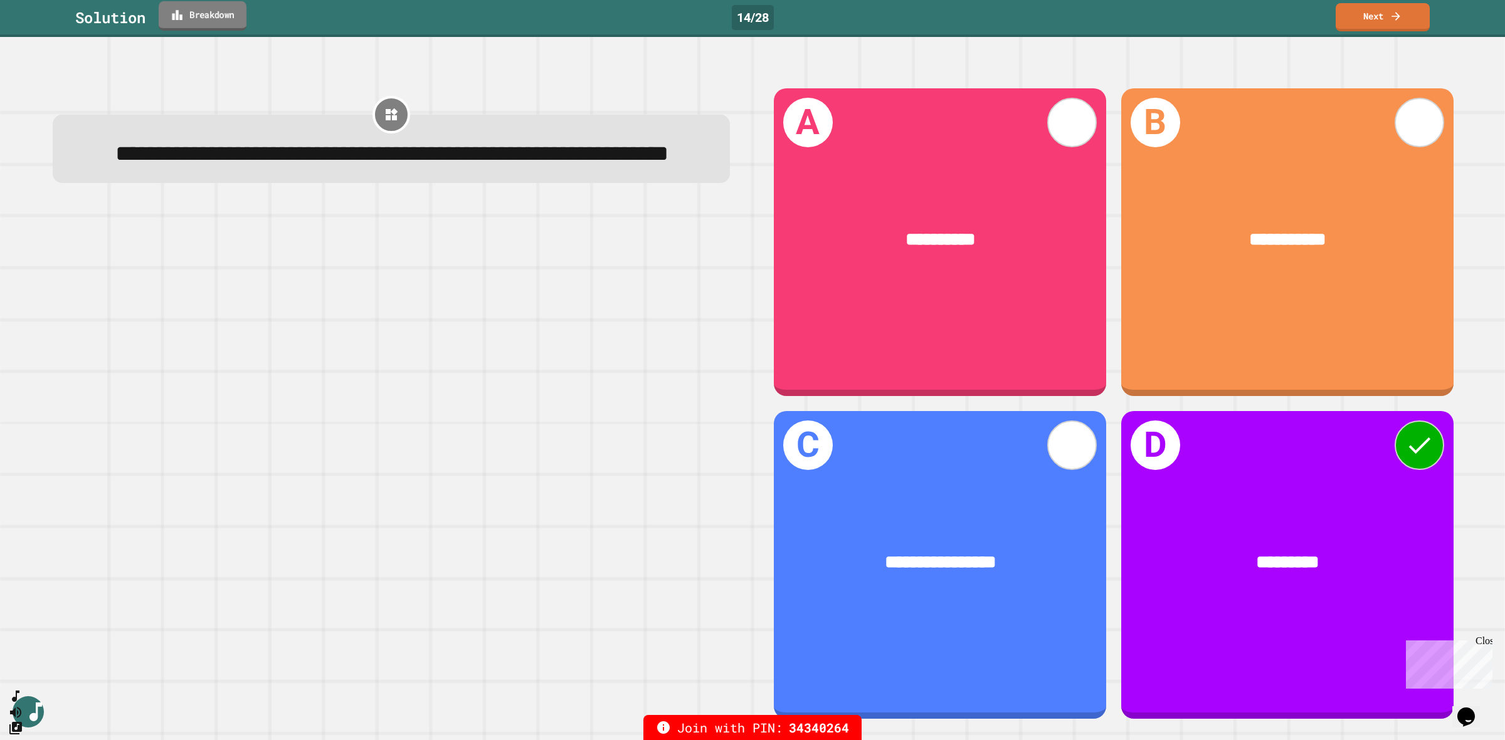
click at [212, 14] on link "Breakdown" at bounding box center [203, 15] width 88 height 29
click at [1384, 19] on link "Next" at bounding box center [1382, 15] width 93 height 29
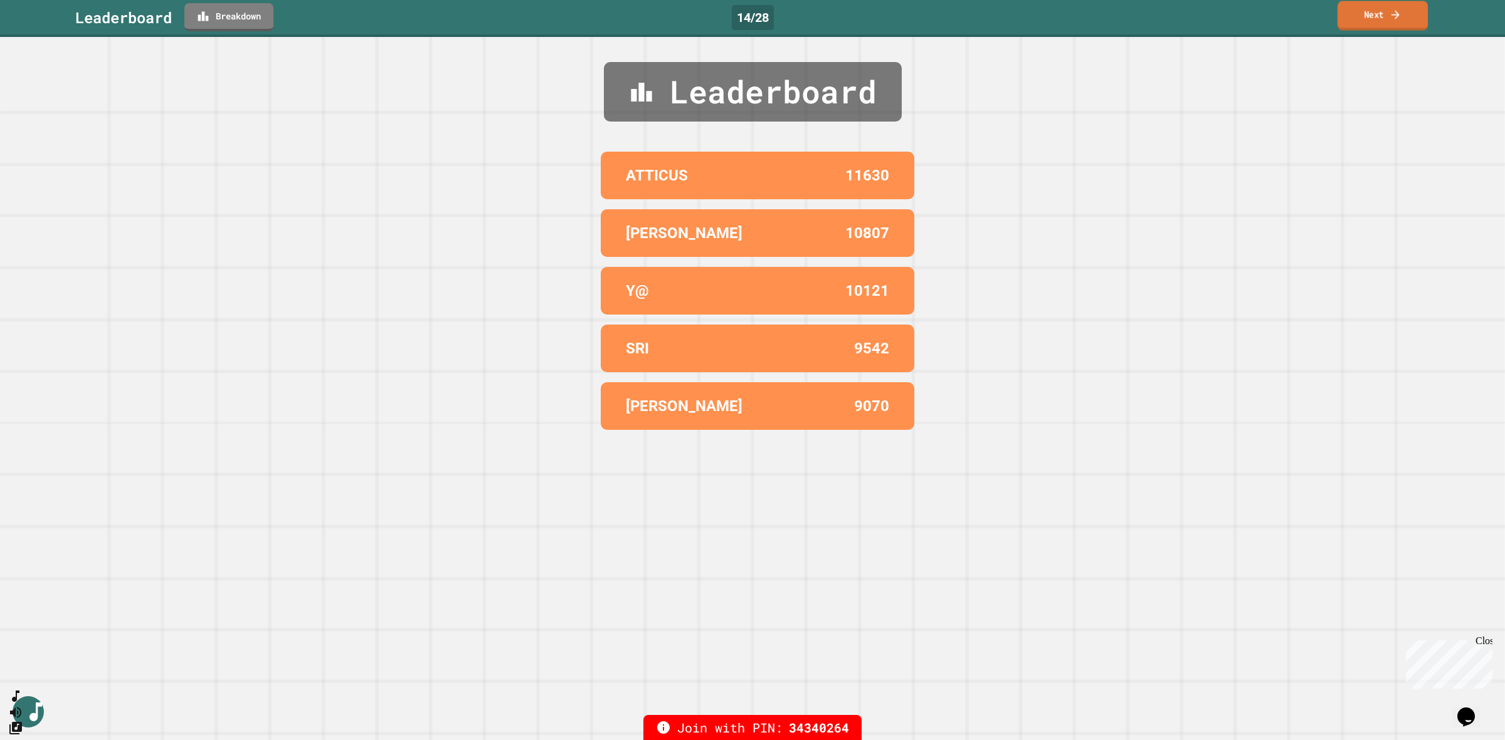
click at [1384, 19] on link "Next" at bounding box center [1382, 15] width 90 height 29
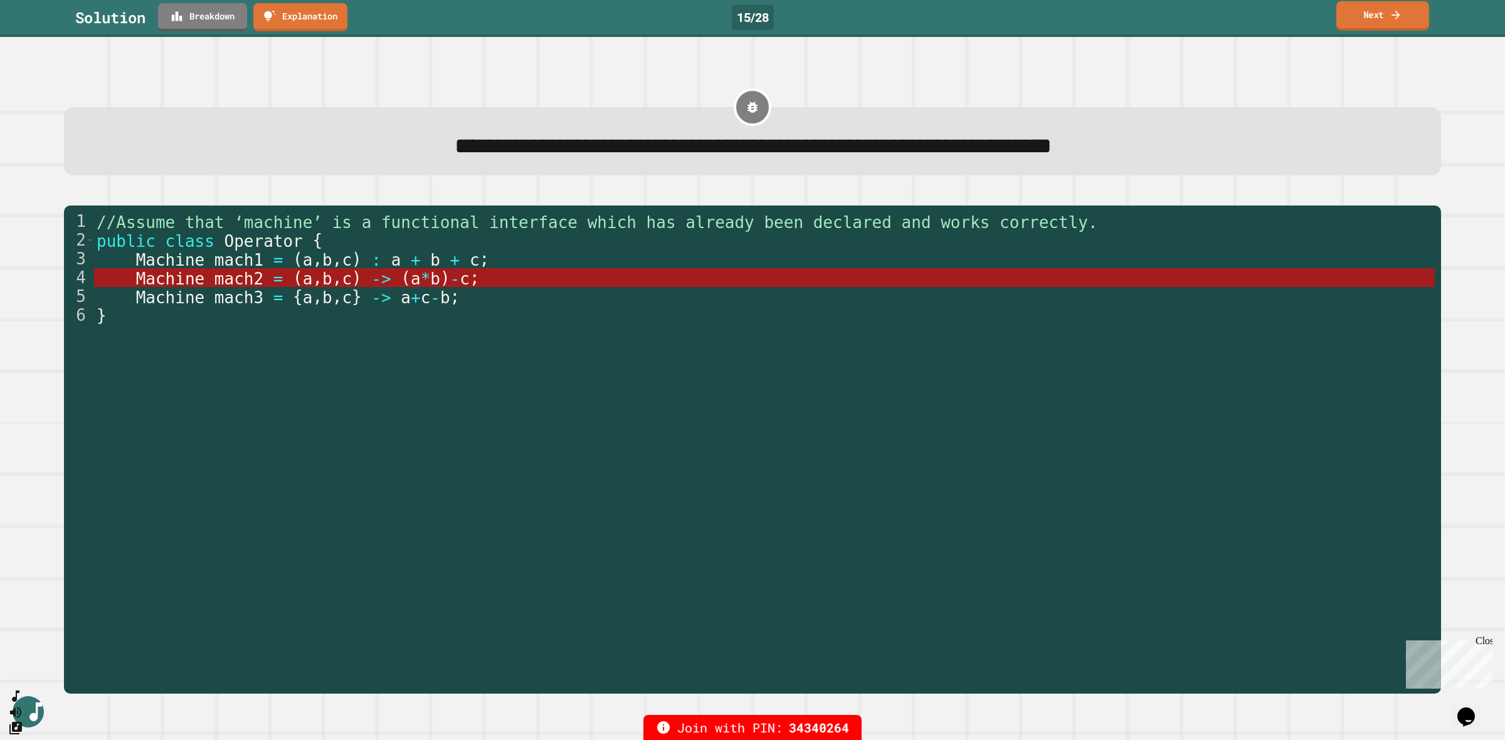
click at [1390, 14] on icon at bounding box center [1395, 14] width 13 height 13
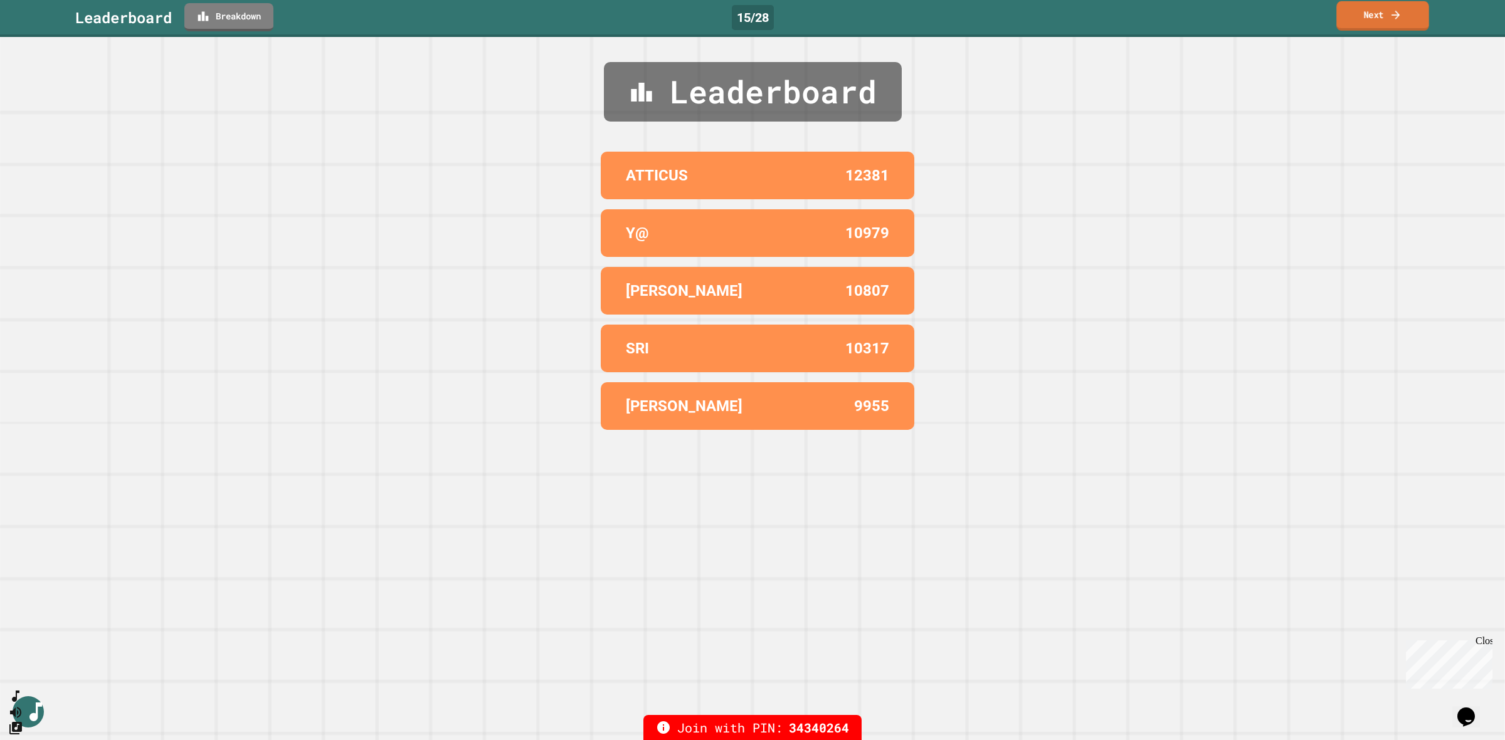
click at [1390, 14] on icon at bounding box center [1395, 14] width 13 height 13
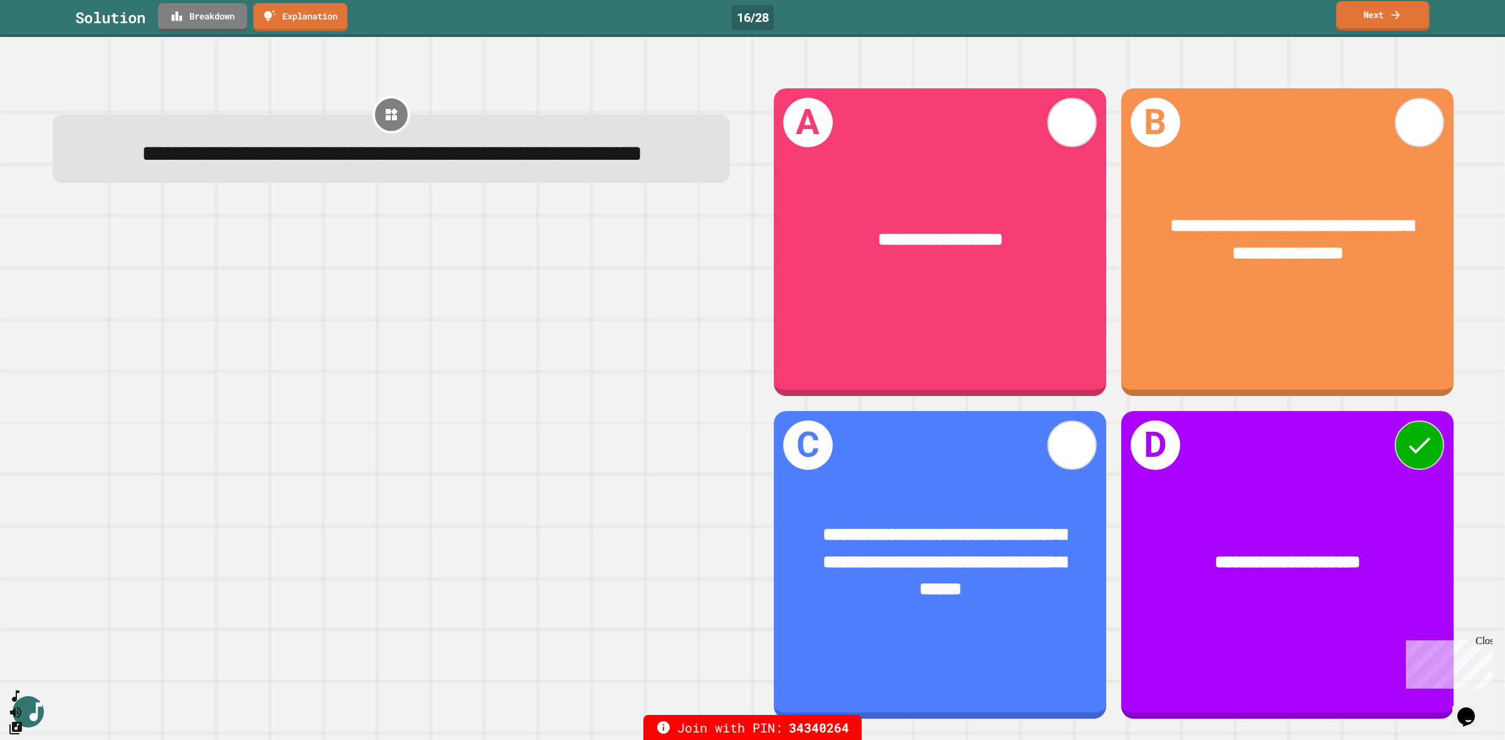
click at [1387, 11] on link "Next" at bounding box center [1382, 15] width 93 height 29
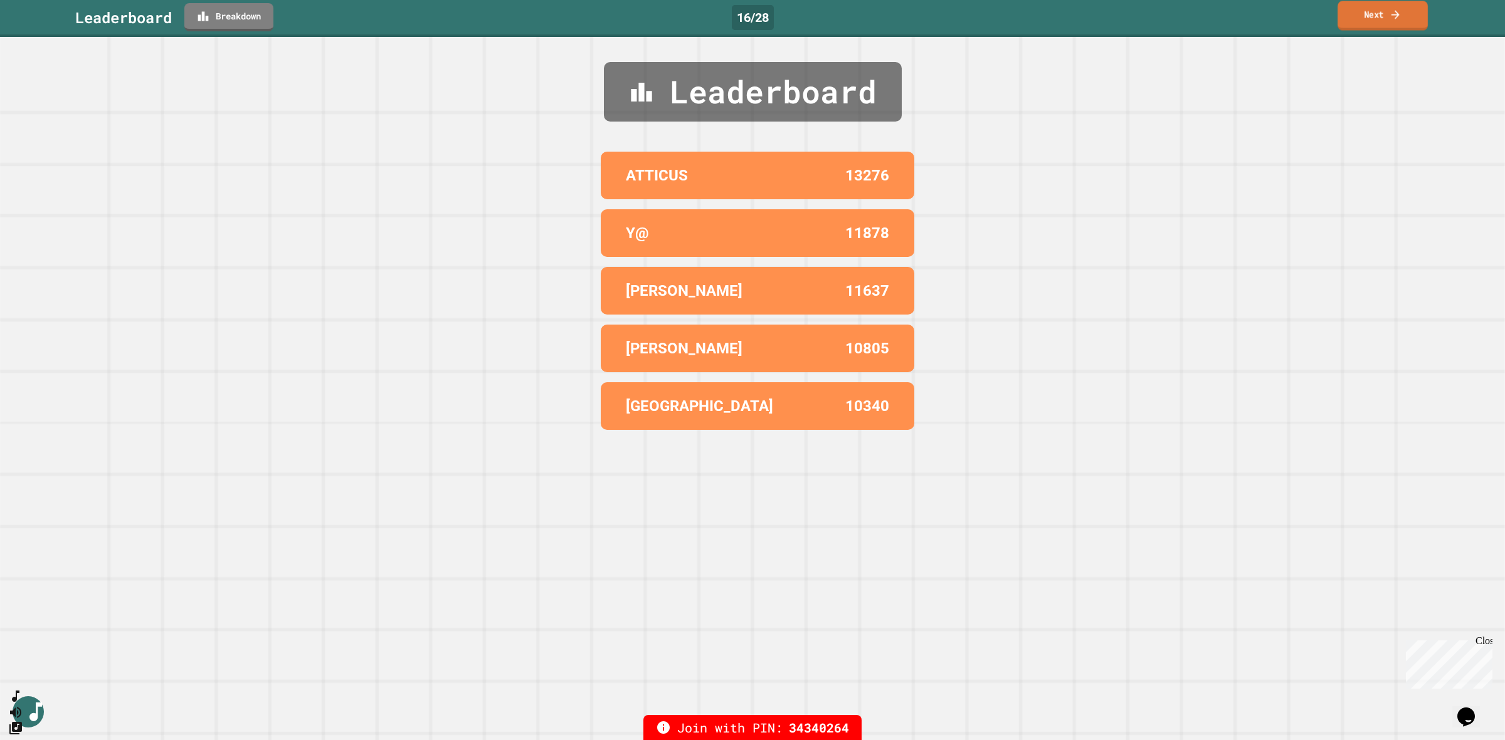
click at [1387, 11] on link "Next" at bounding box center [1382, 15] width 90 height 29
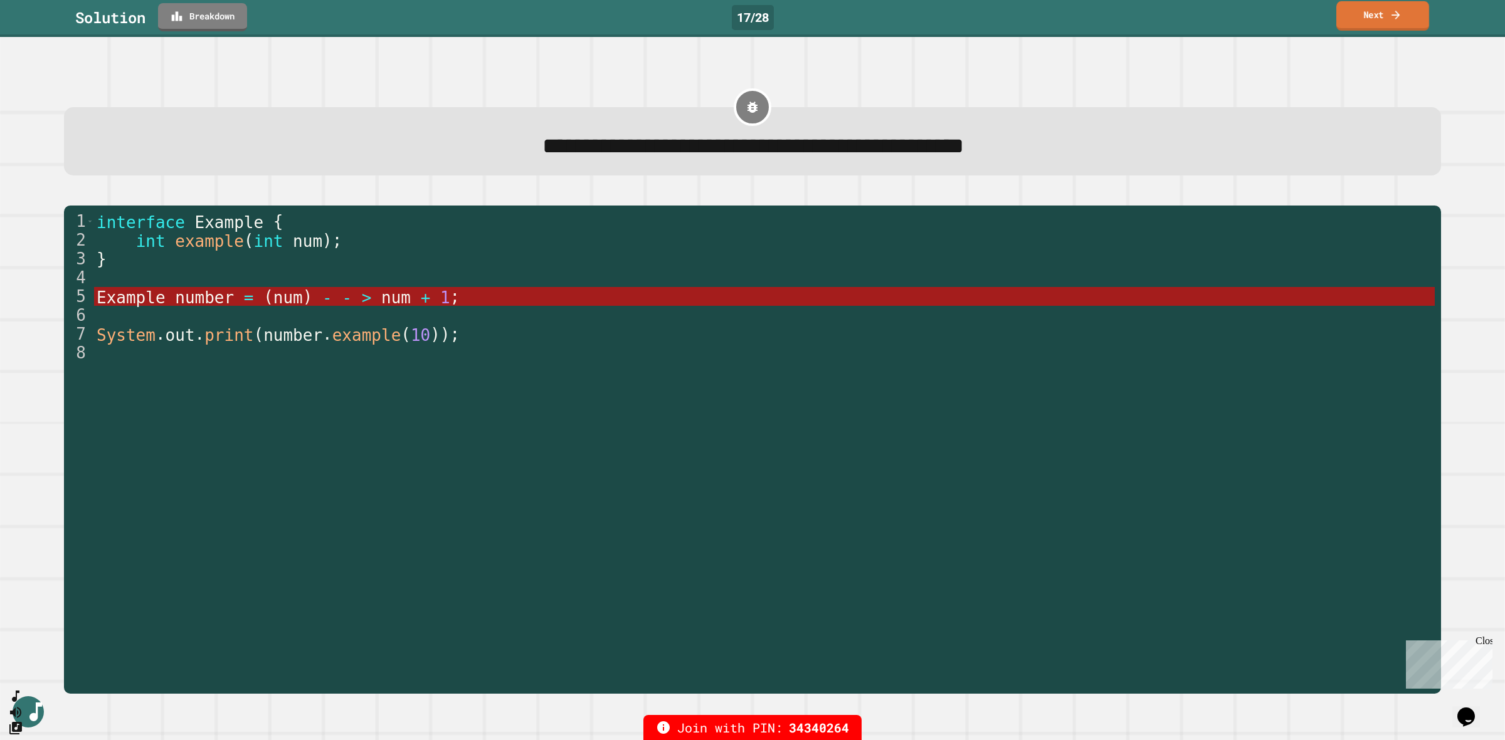
click at [1387, 11] on link "Next" at bounding box center [1382, 15] width 93 height 29
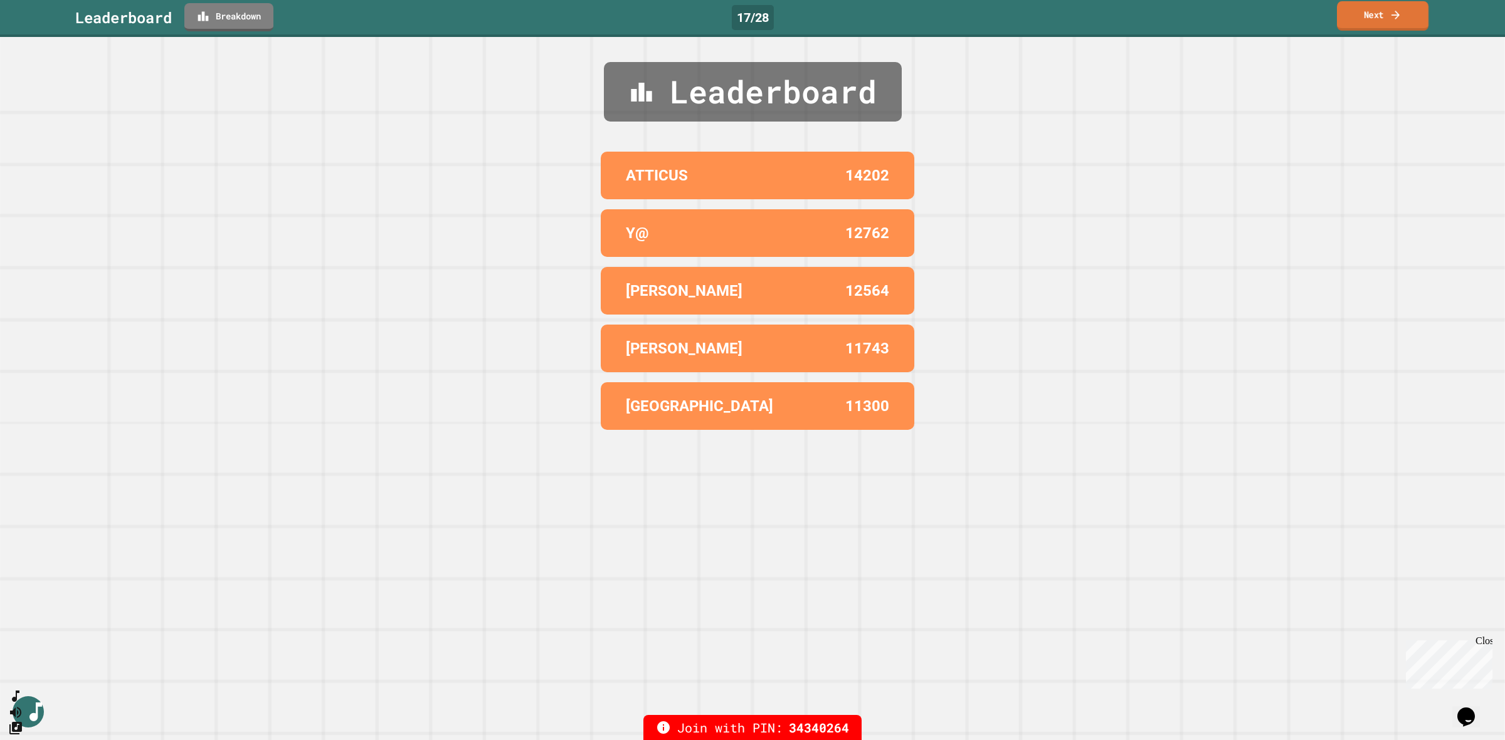
click at [1387, 11] on link "Next" at bounding box center [1383, 15] width 92 height 29
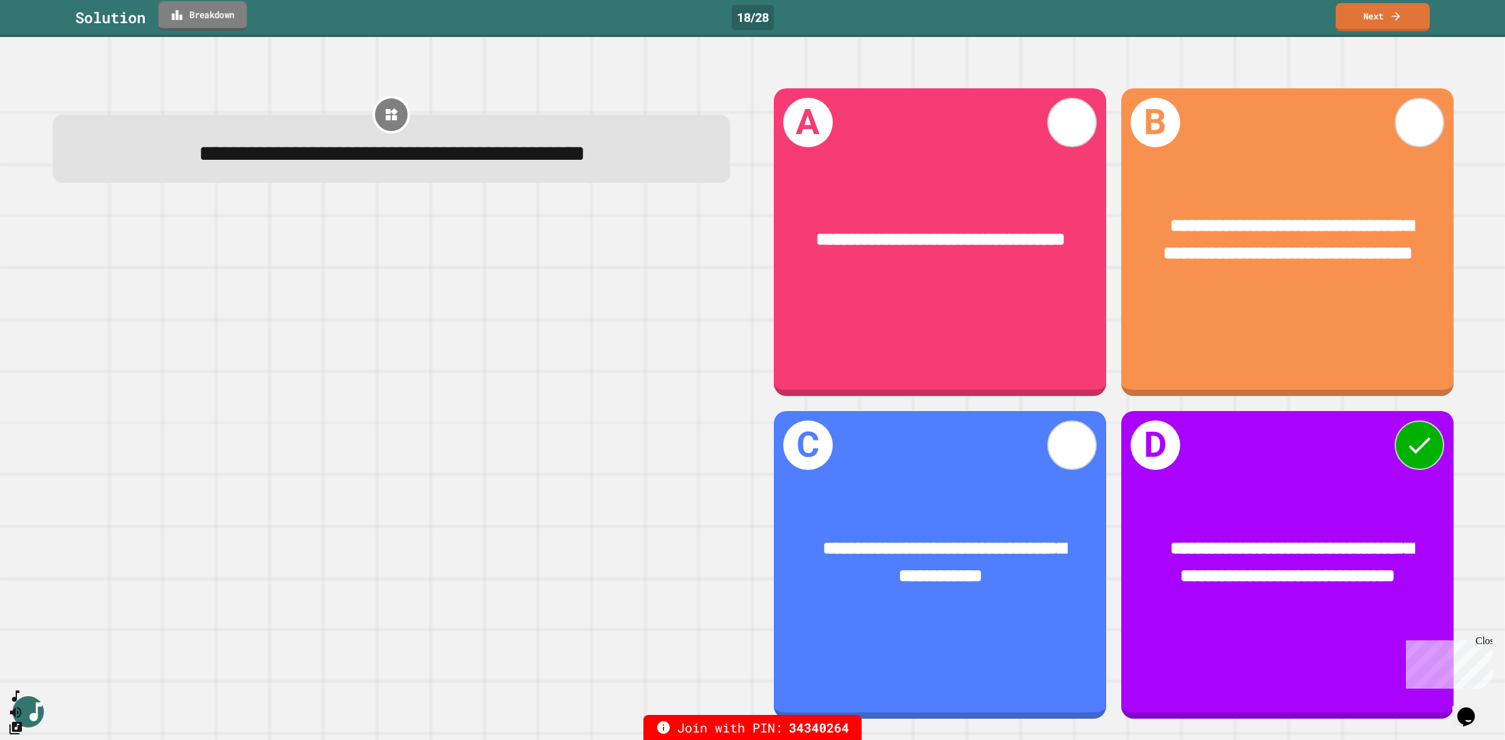
click at [214, 22] on link "Breakdown" at bounding box center [203, 15] width 88 height 29
click at [1380, 14] on link "Next" at bounding box center [1382, 15] width 93 height 29
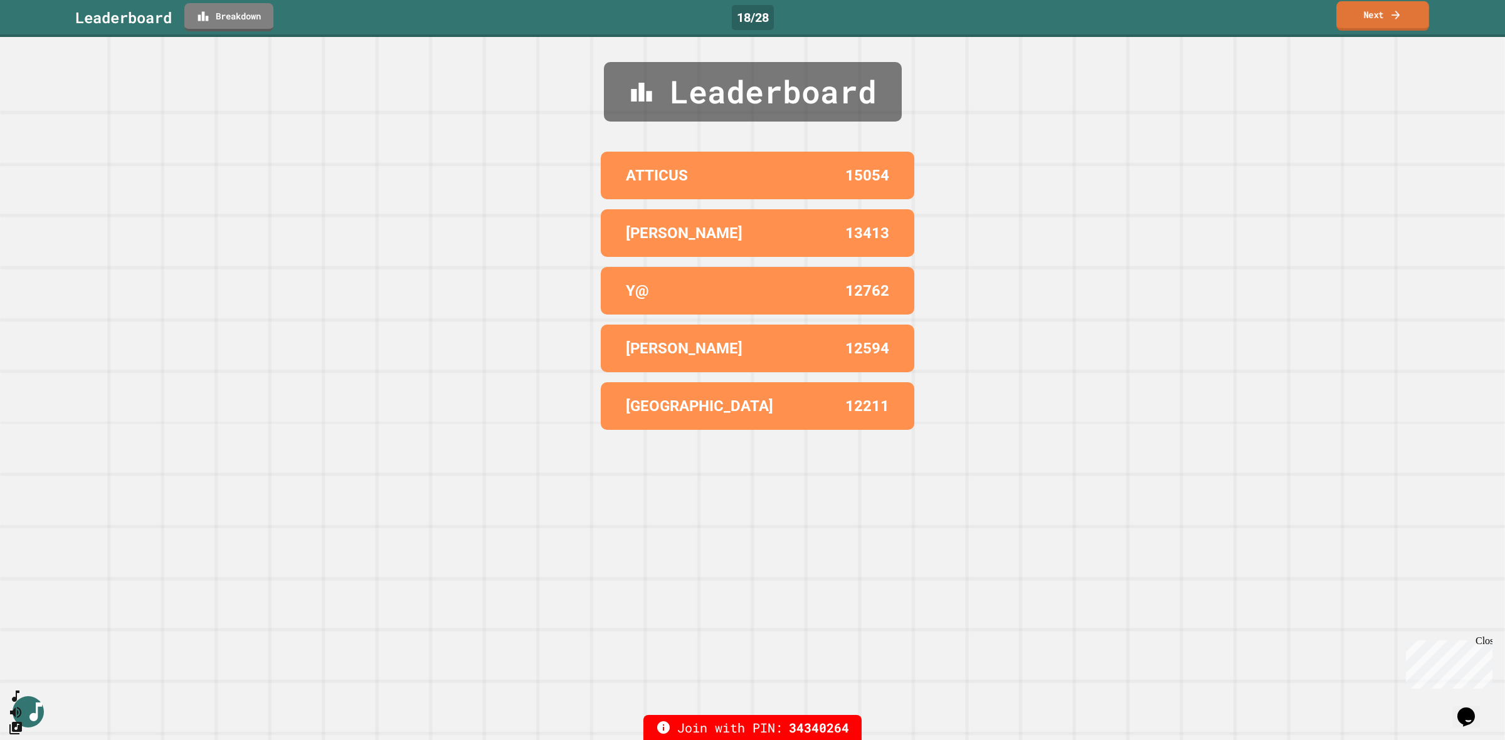
click at [1380, 14] on link "Next" at bounding box center [1382, 15] width 93 height 29
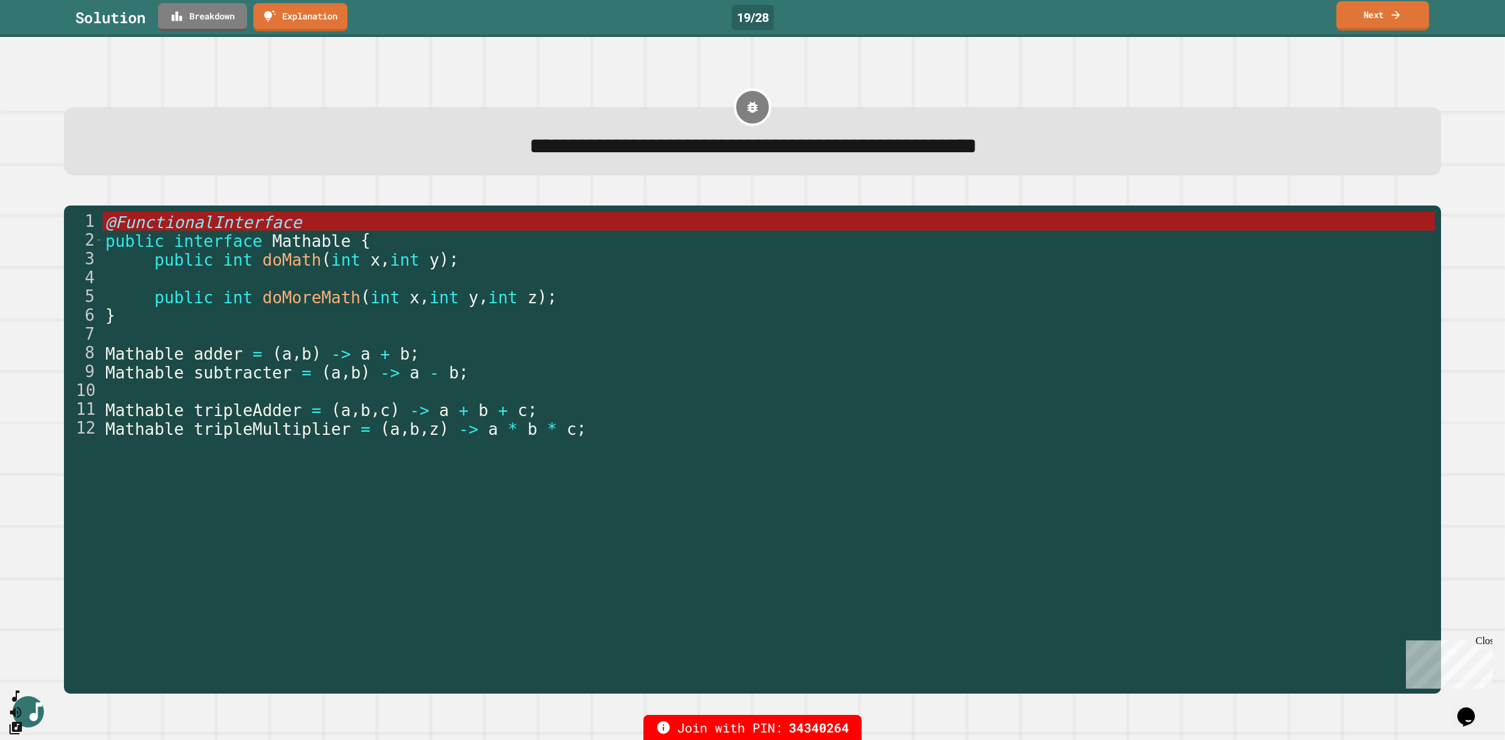
click at [1380, 14] on link "Next" at bounding box center [1382, 15] width 93 height 29
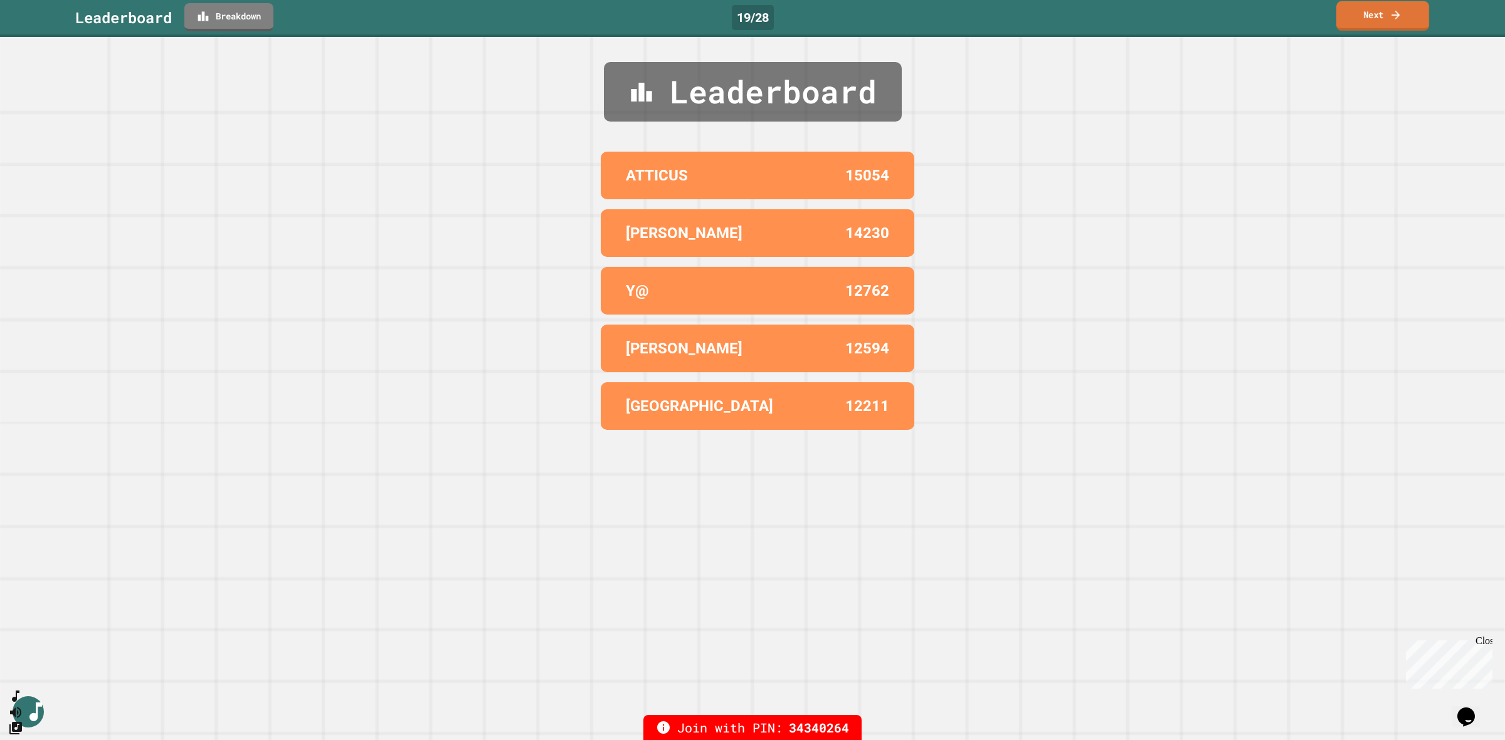
click at [1380, 14] on link "Next" at bounding box center [1382, 15] width 93 height 29
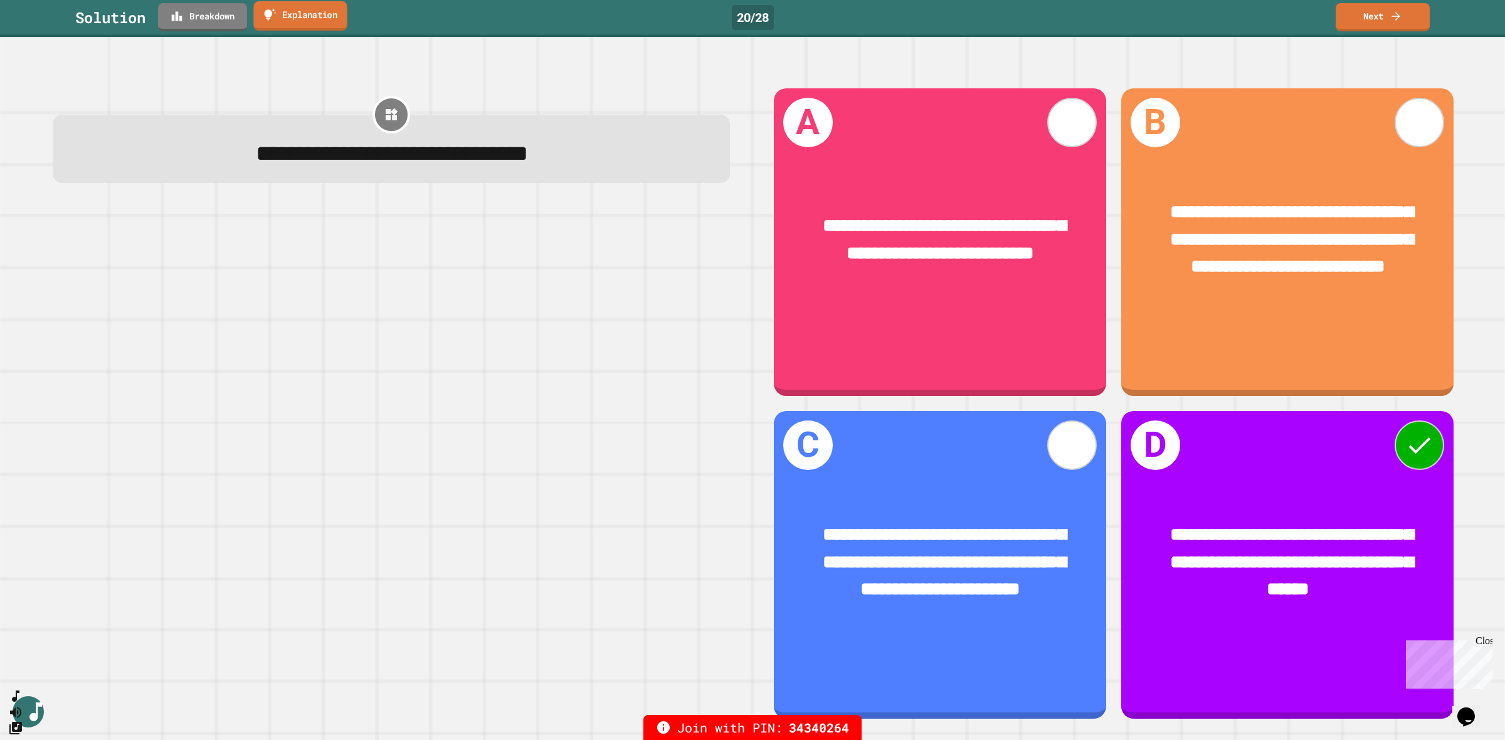
click at [320, 11] on link "Explanation" at bounding box center [299, 15] width 93 height 29
click at [224, 19] on link "Breakdown" at bounding box center [202, 15] width 88 height 29
click at [1367, 16] on link "Next" at bounding box center [1382, 15] width 93 height 29
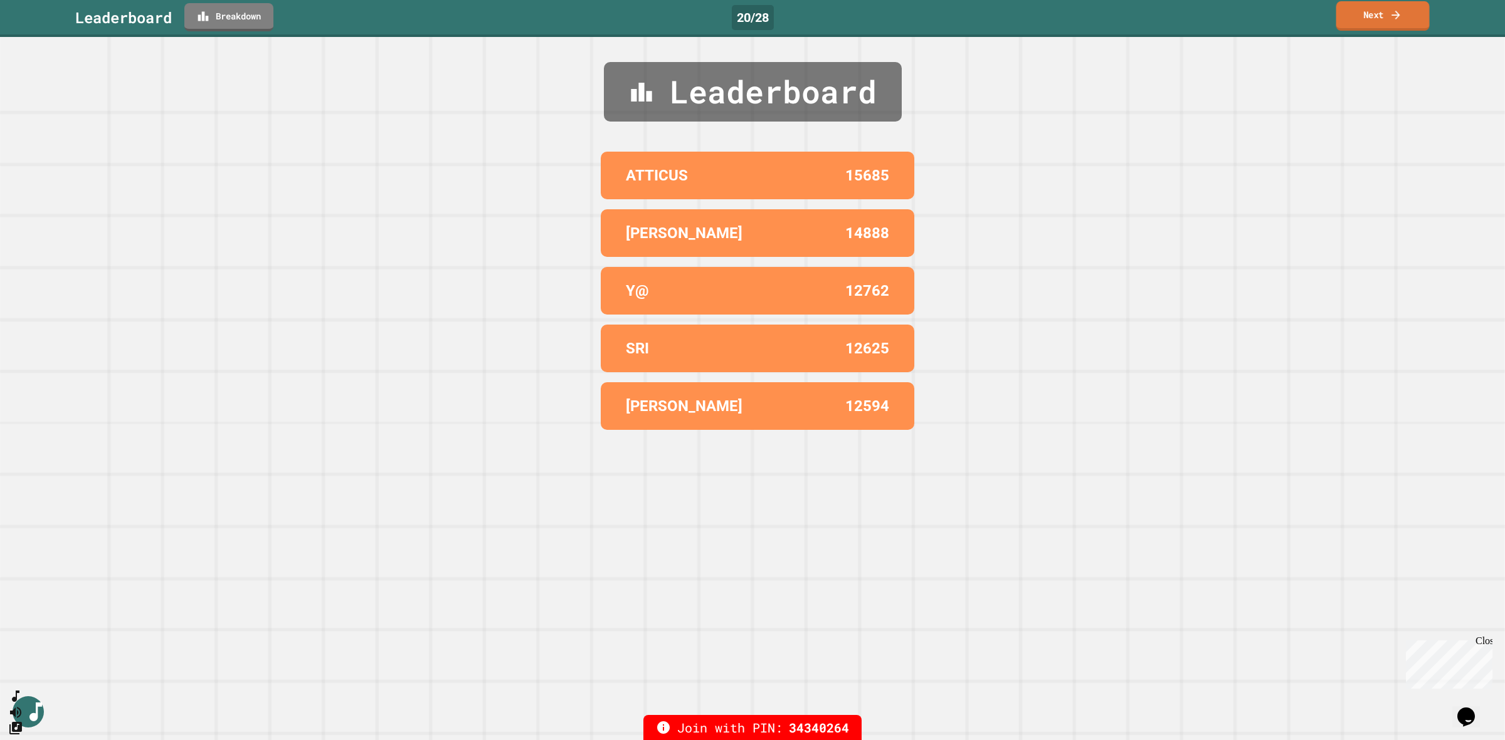
click at [1367, 16] on link "Next" at bounding box center [1382, 15] width 93 height 29
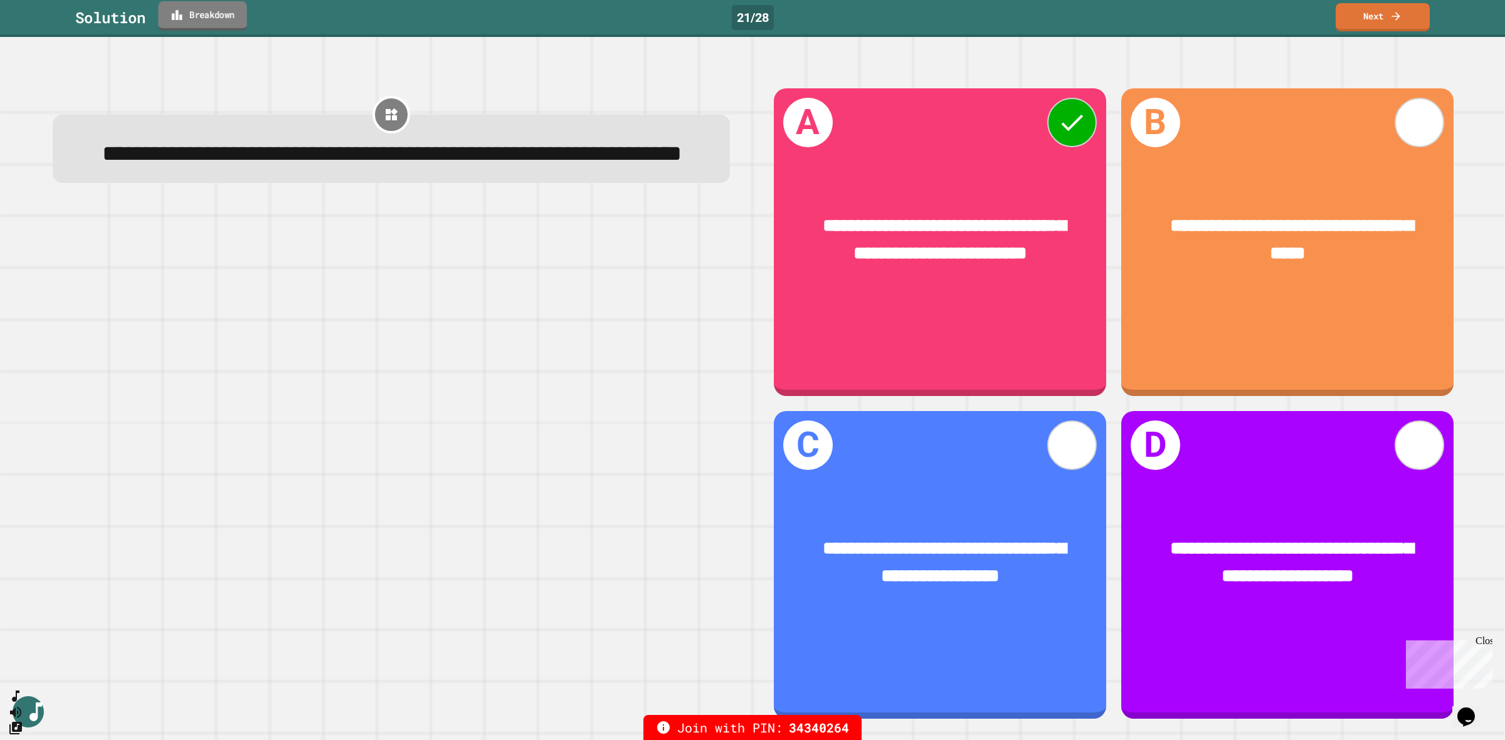
click at [211, 18] on link "Breakdown" at bounding box center [202, 15] width 88 height 29
click at [1379, 8] on link "Next" at bounding box center [1381, 15] width 93 height 29
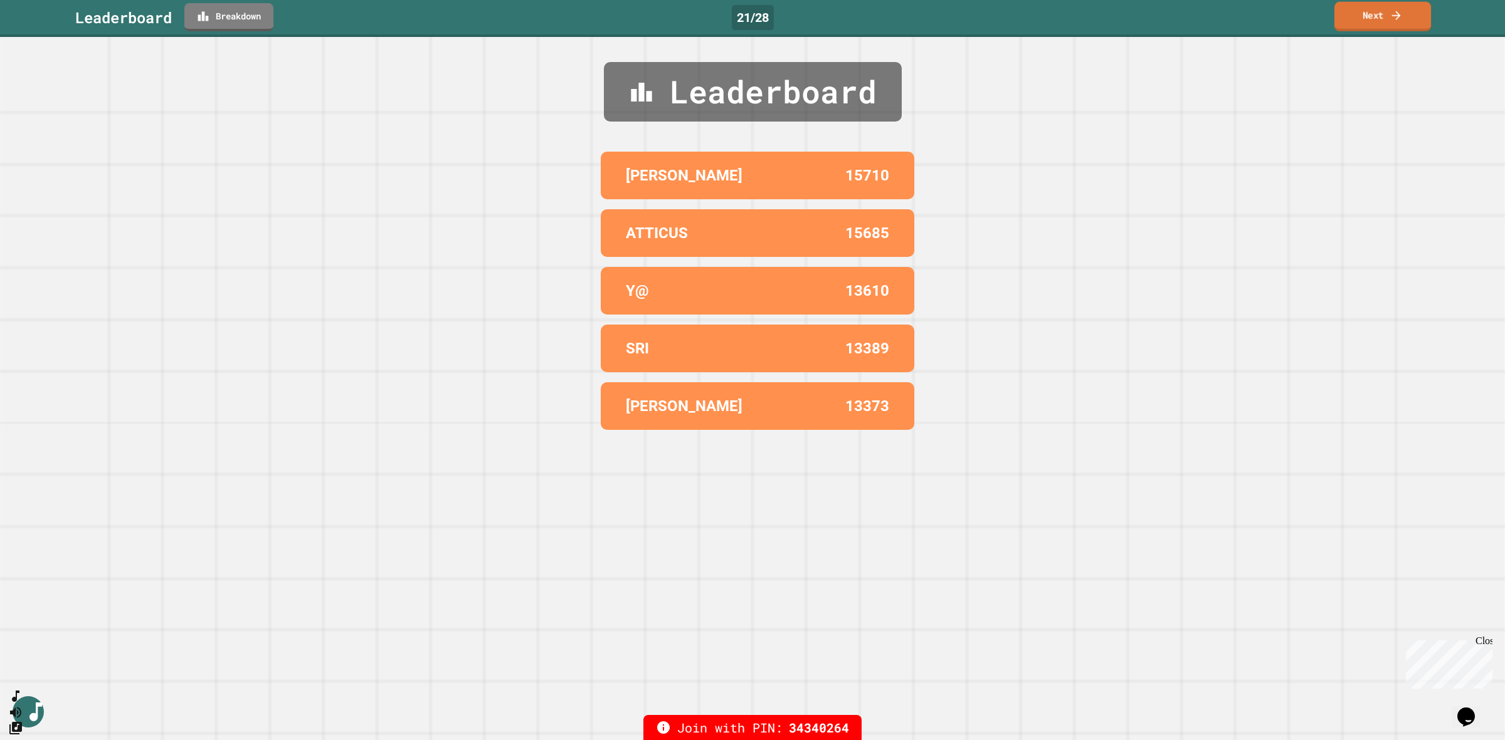
click at [1379, 8] on link "Next" at bounding box center [1382, 16] width 97 height 29
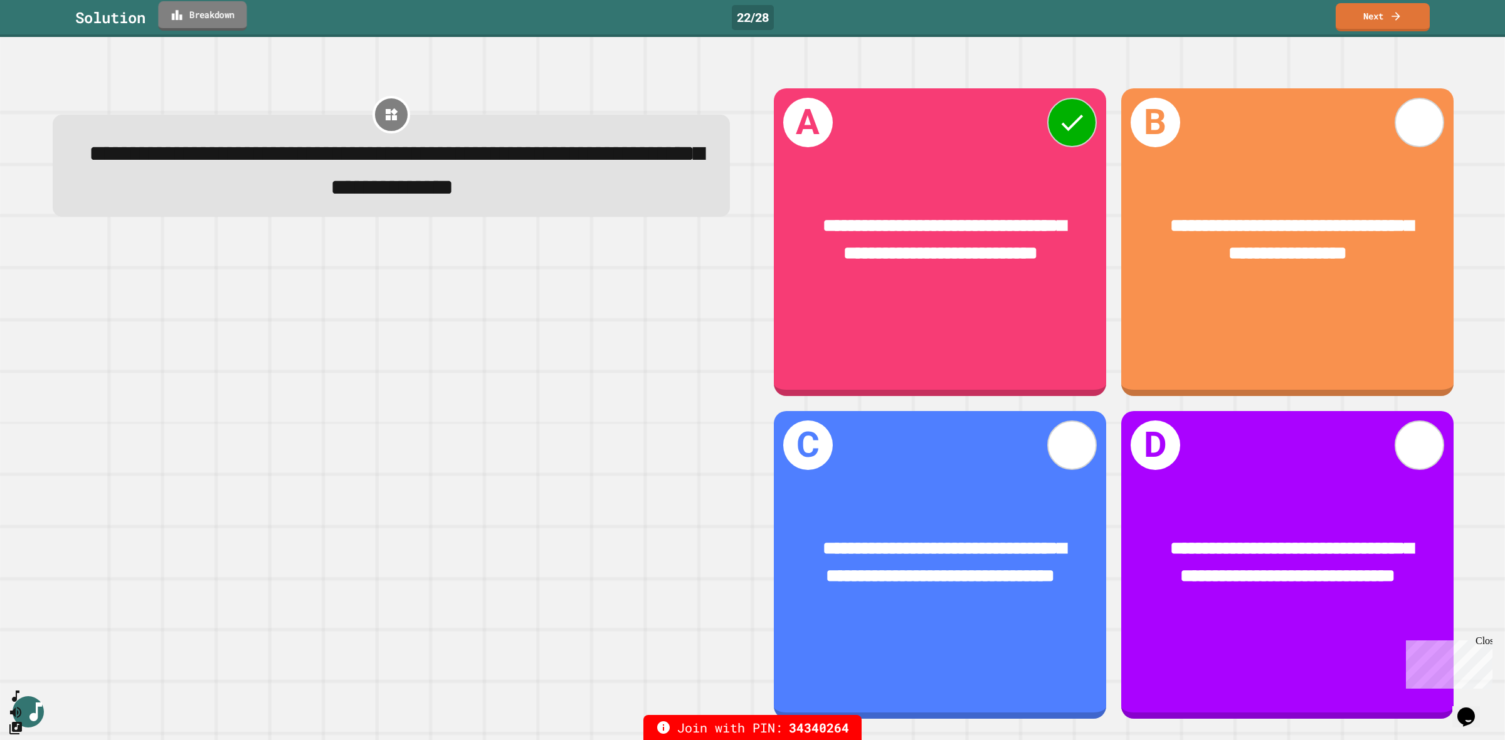
click at [199, 16] on link "Breakdown" at bounding box center [202, 15] width 88 height 29
click at [1384, 17] on link "Next" at bounding box center [1382, 15] width 93 height 29
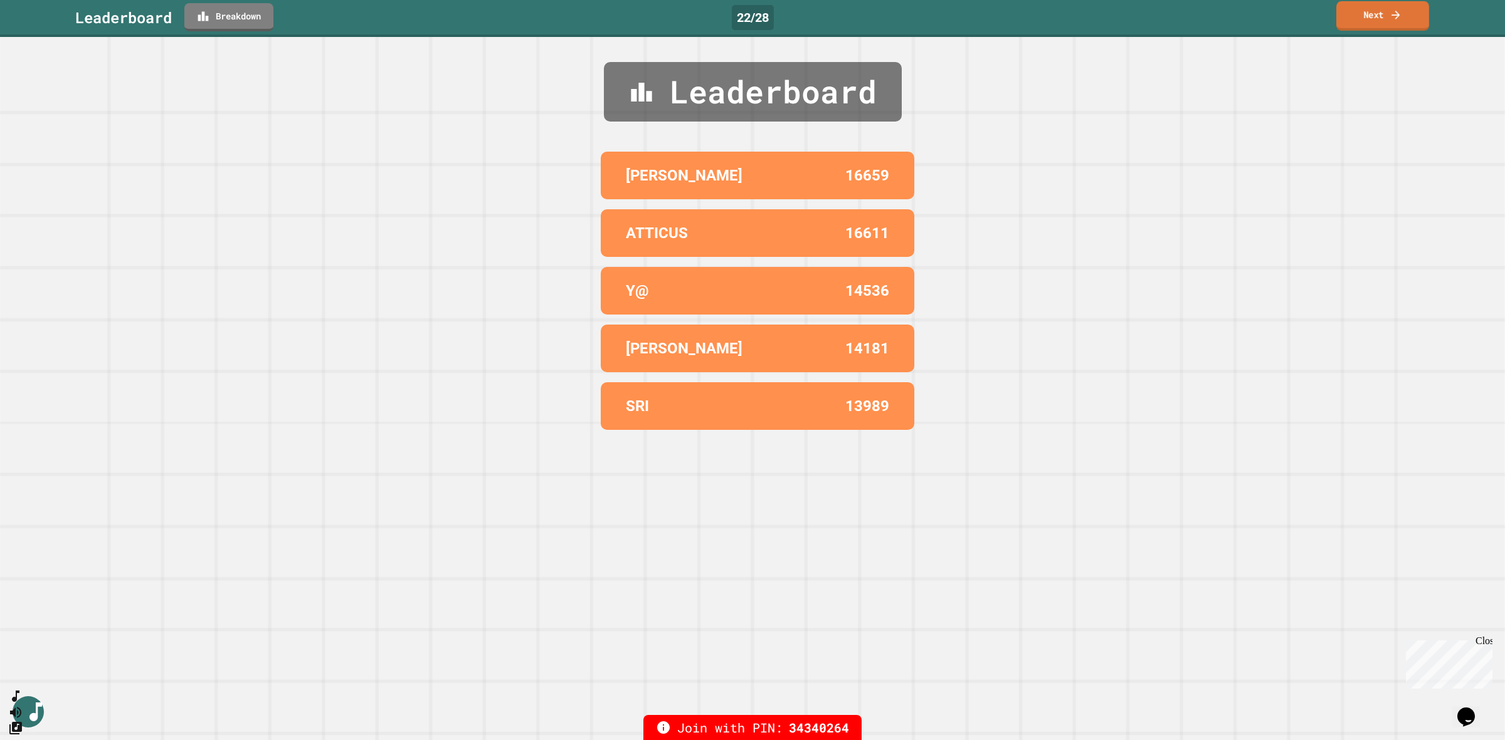
click at [1384, 17] on link "Next" at bounding box center [1382, 15] width 93 height 29
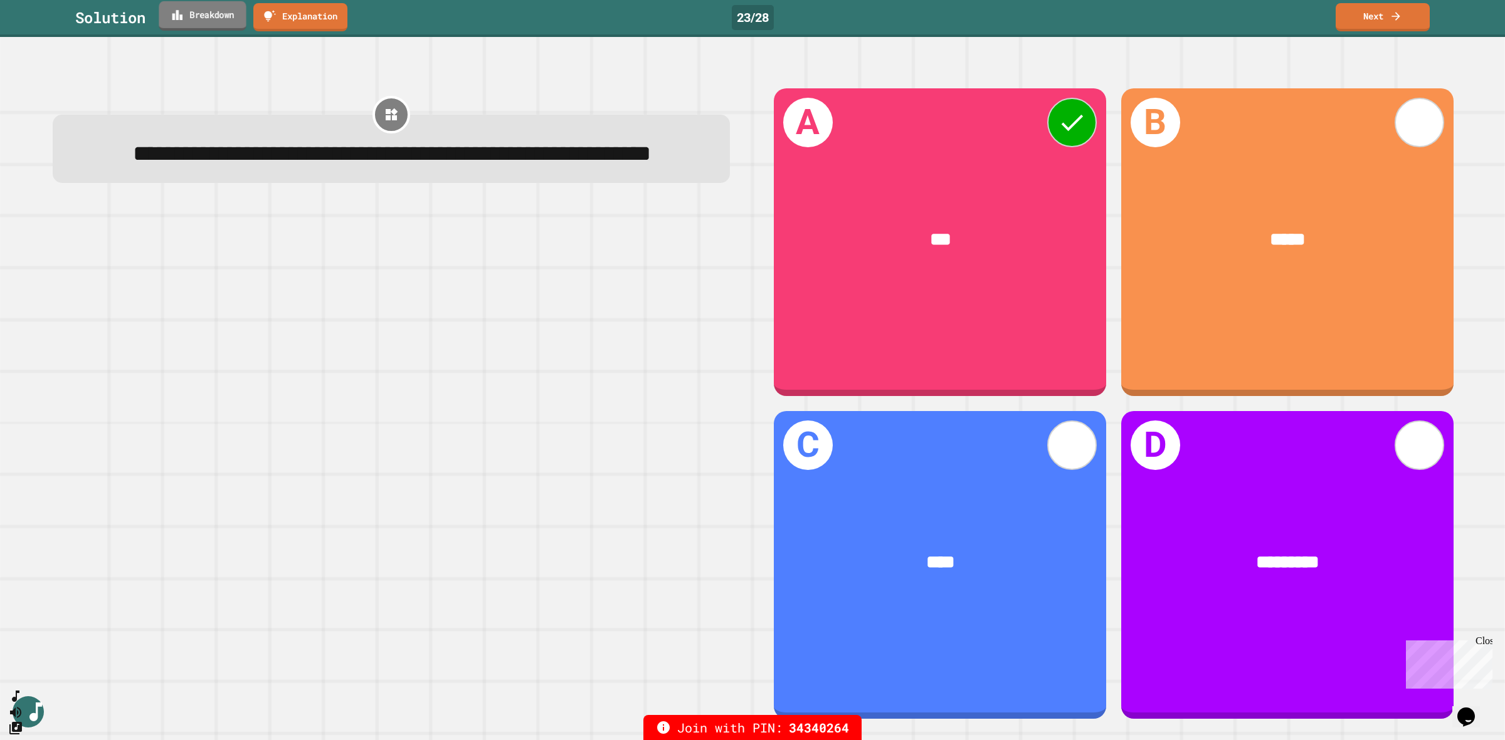
click at [187, 26] on link "Breakdown" at bounding box center [202, 15] width 87 height 29
click at [1381, 13] on link "Next" at bounding box center [1382, 15] width 93 height 29
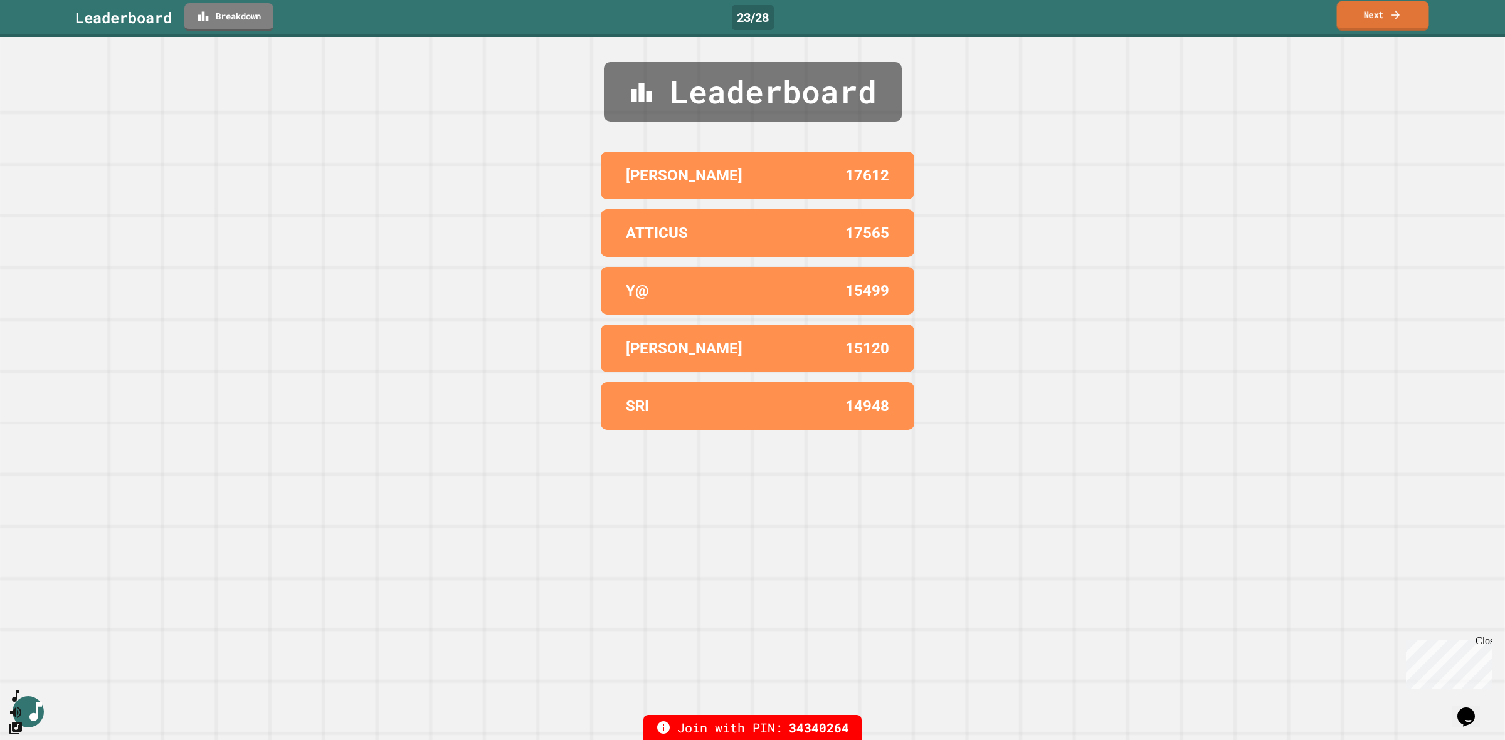
click at [1381, 13] on link "Next" at bounding box center [1383, 15] width 92 height 29
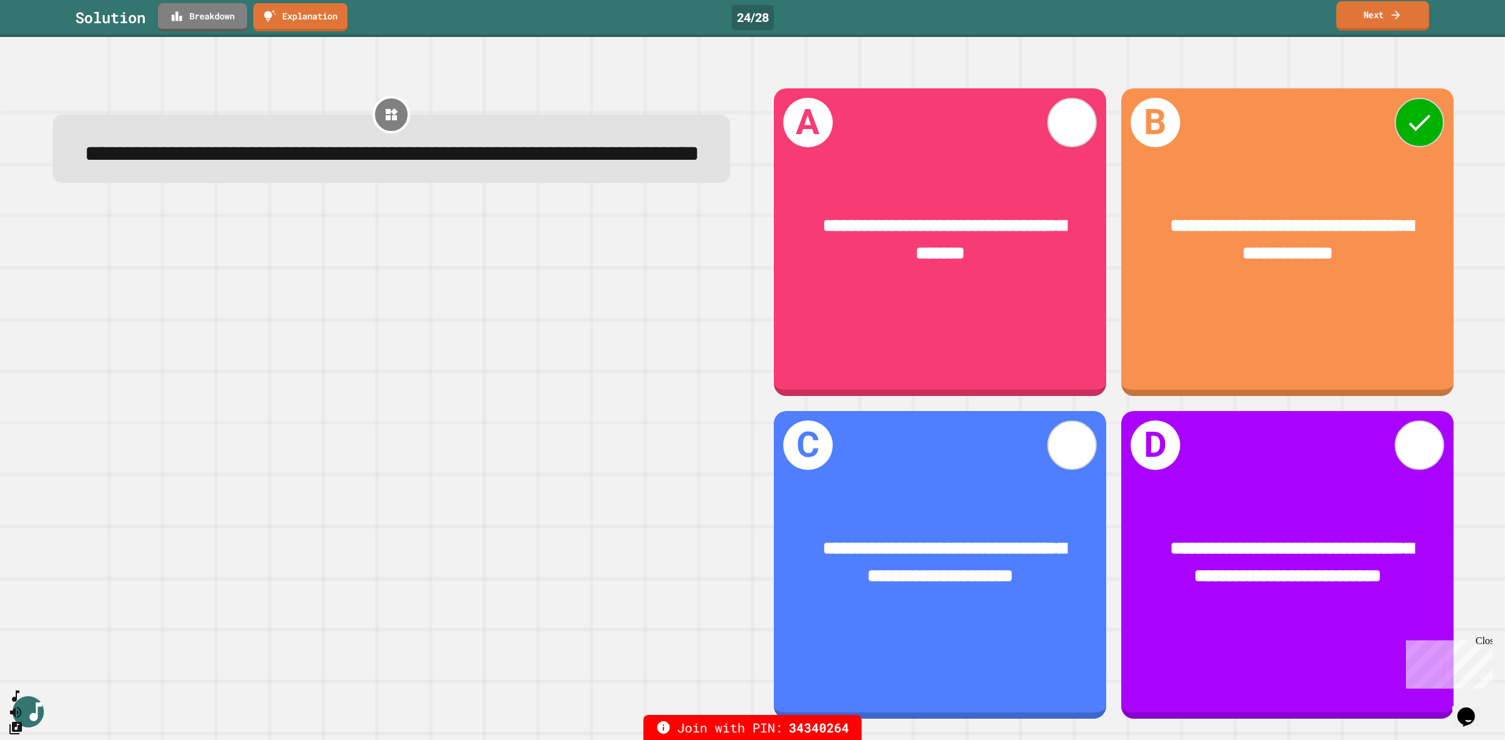
click at [1376, 13] on link "Next" at bounding box center [1382, 15] width 93 height 29
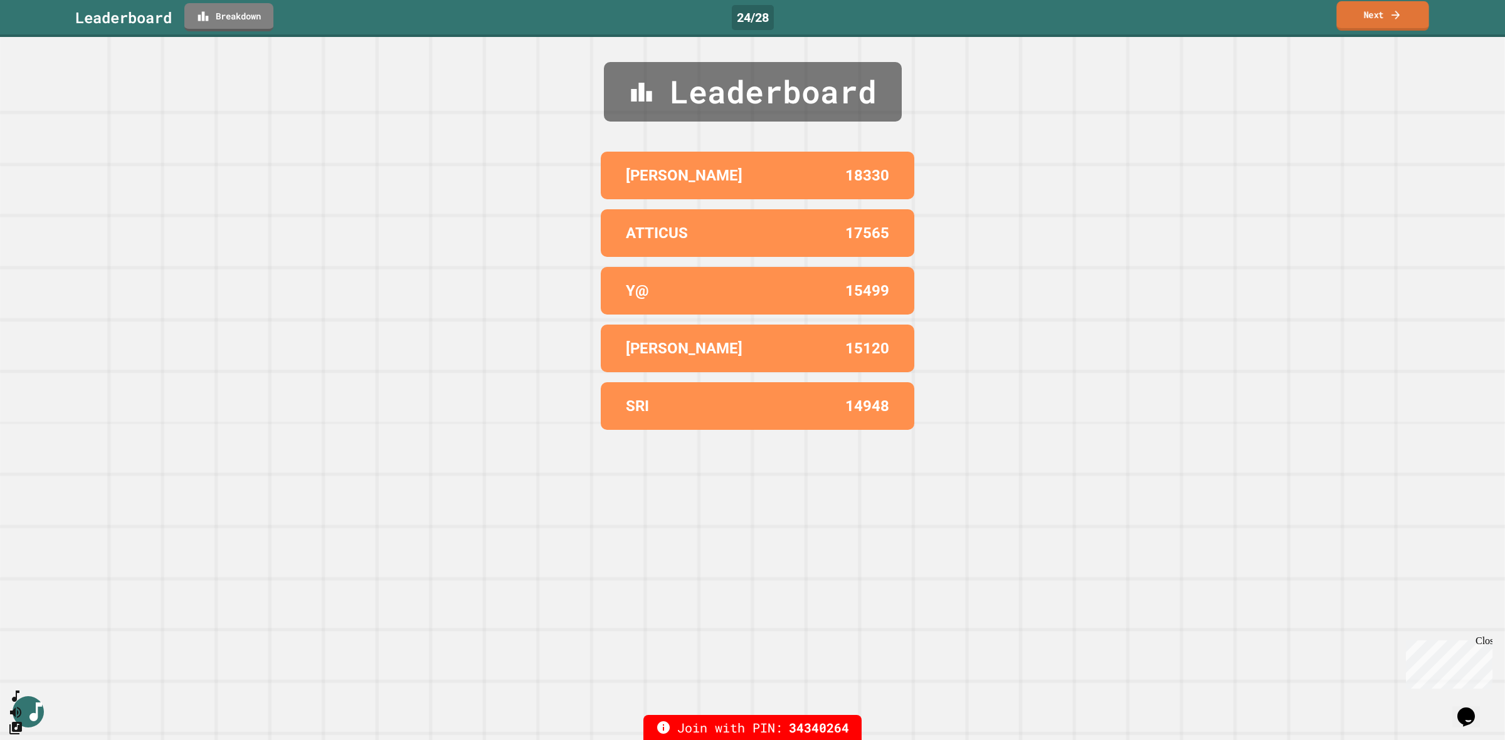
click at [1381, 20] on link "Next" at bounding box center [1382, 15] width 92 height 29
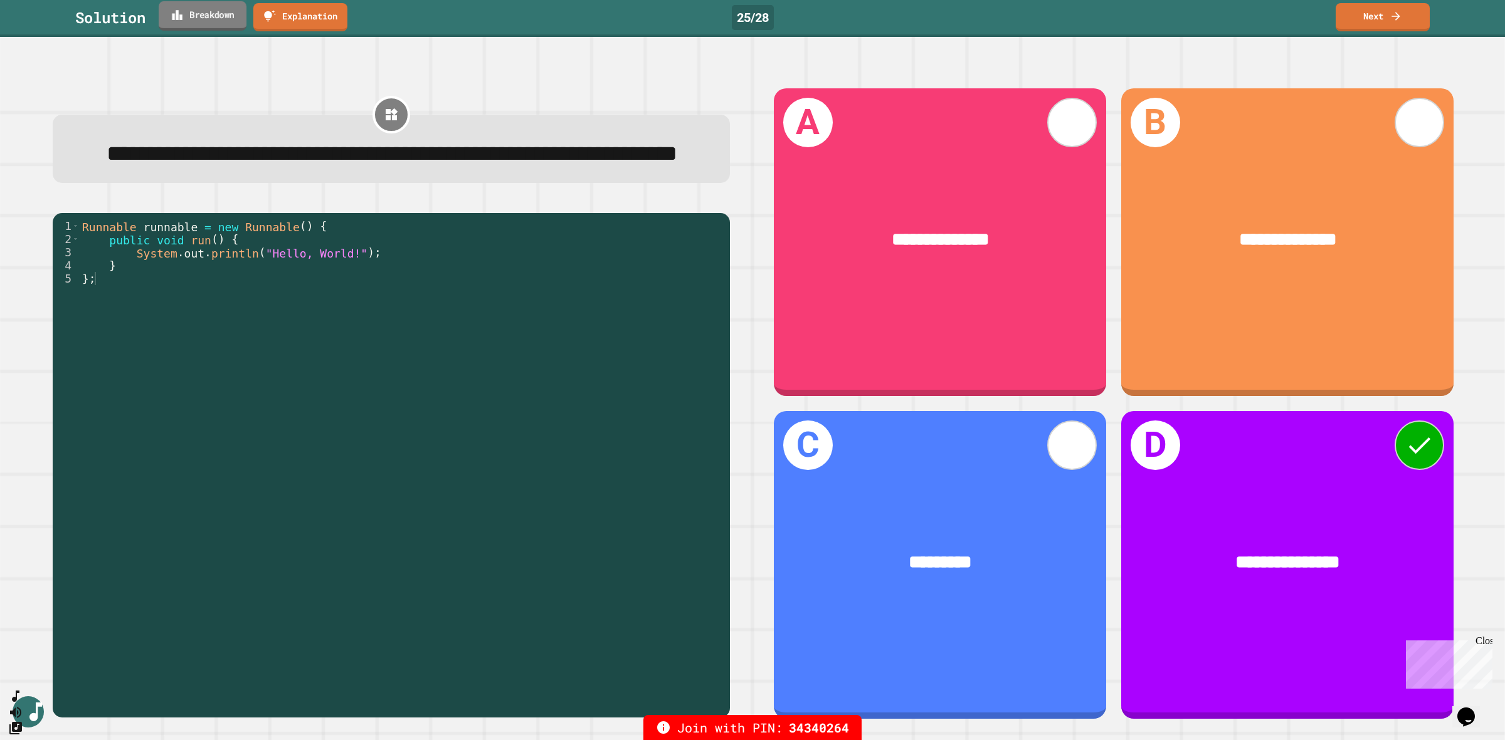
click at [221, 19] on link "Breakdown" at bounding box center [203, 15] width 88 height 29
click at [1393, 11] on icon at bounding box center [1395, 14] width 13 height 13
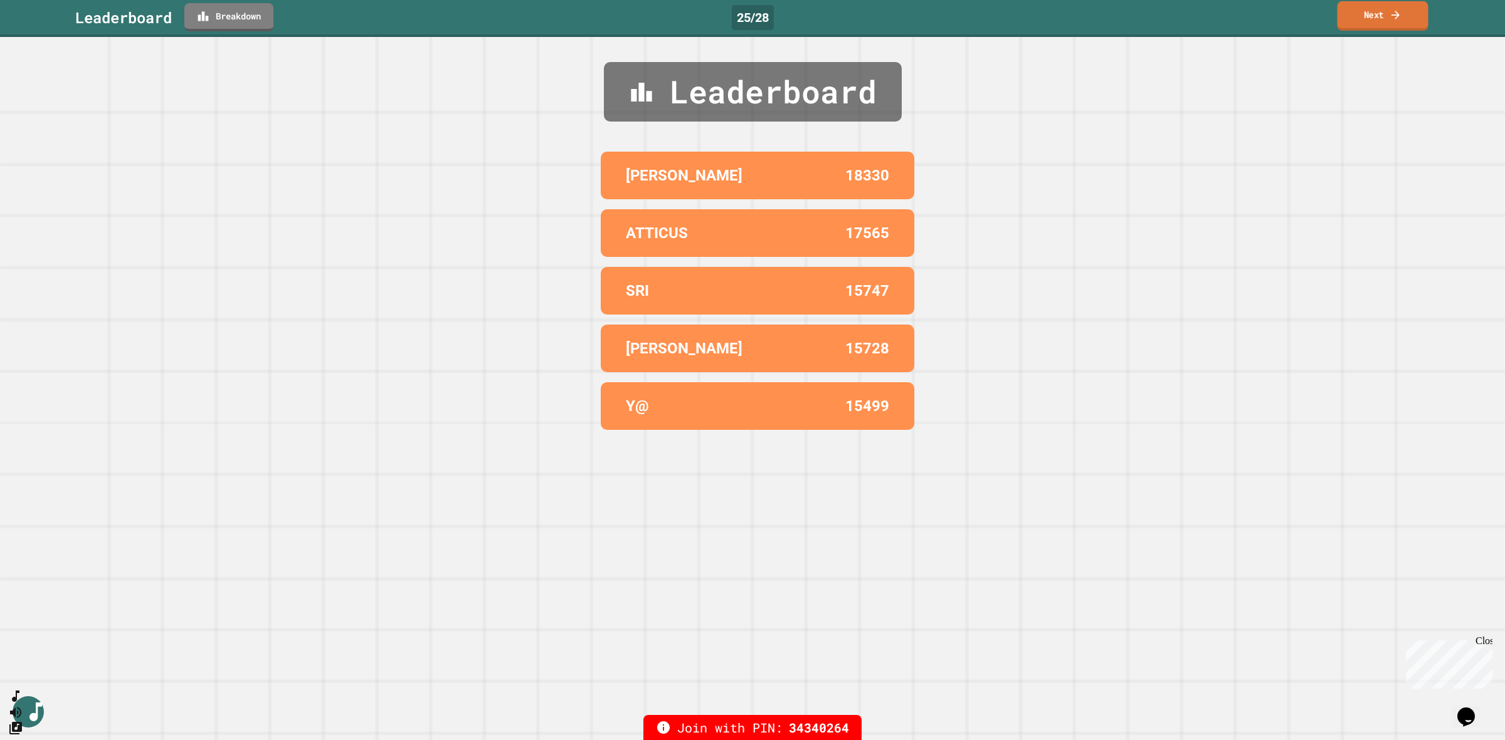
click at [1393, 11] on icon at bounding box center [1395, 14] width 12 height 13
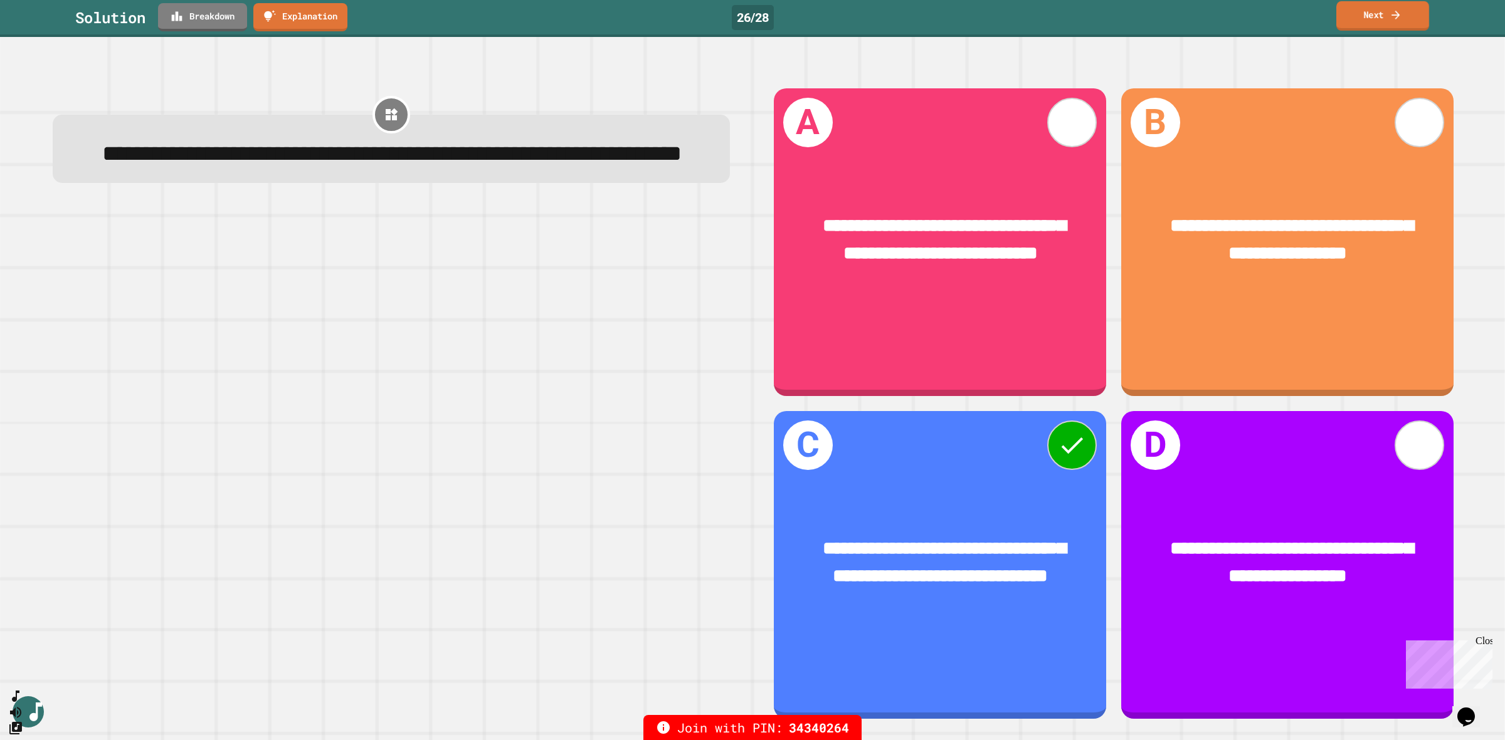
click at [1382, 24] on link "Next" at bounding box center [1382, 15] width 93 height 29
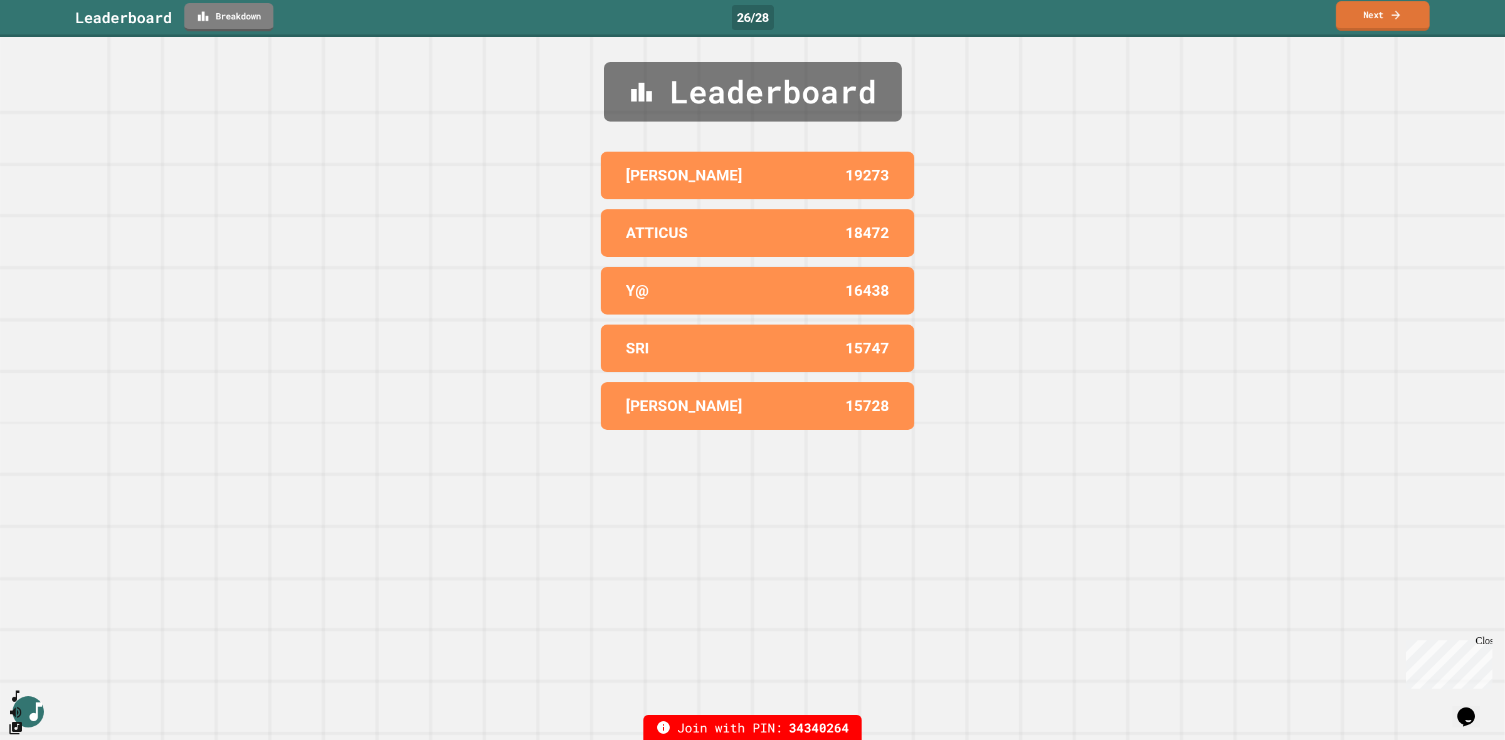
click at [1382, 24] on link "Next" at bounding box center [1381, 15] width 93 height 29
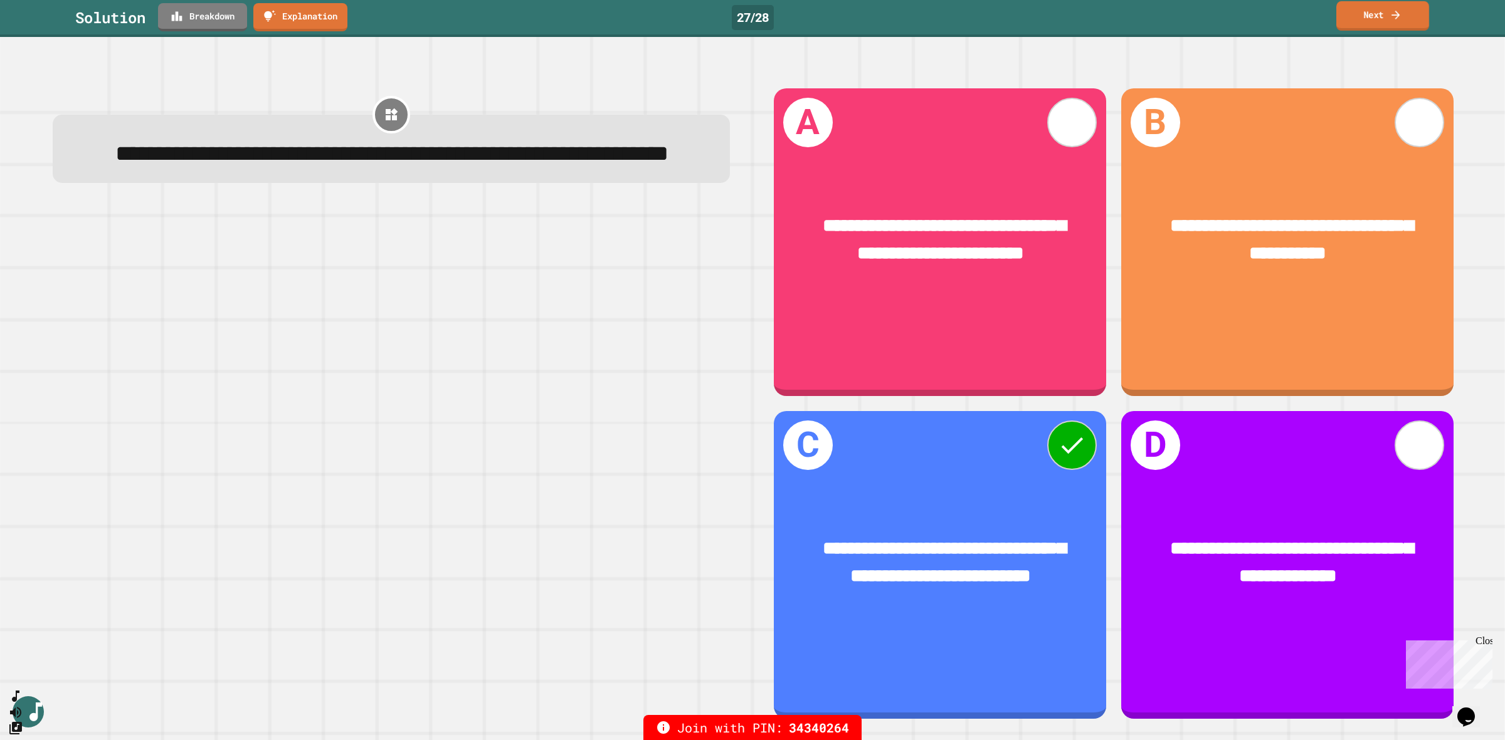
click at [1382, 24] on link "Next" at bounding box center [1382, 15] width 93 height 29
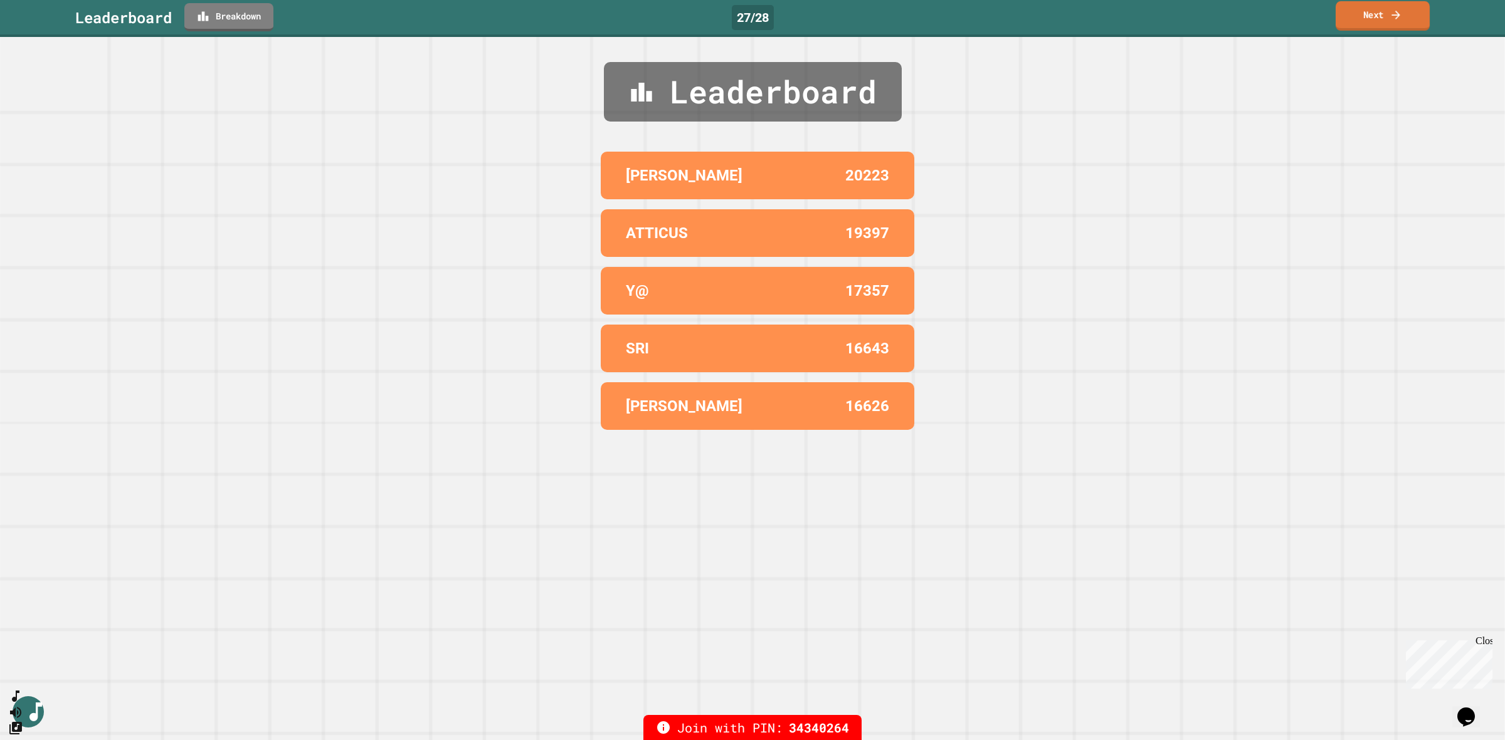
click at [1382, 24] on link "Next" at bounding box center [1382, 15] width 94 height 29
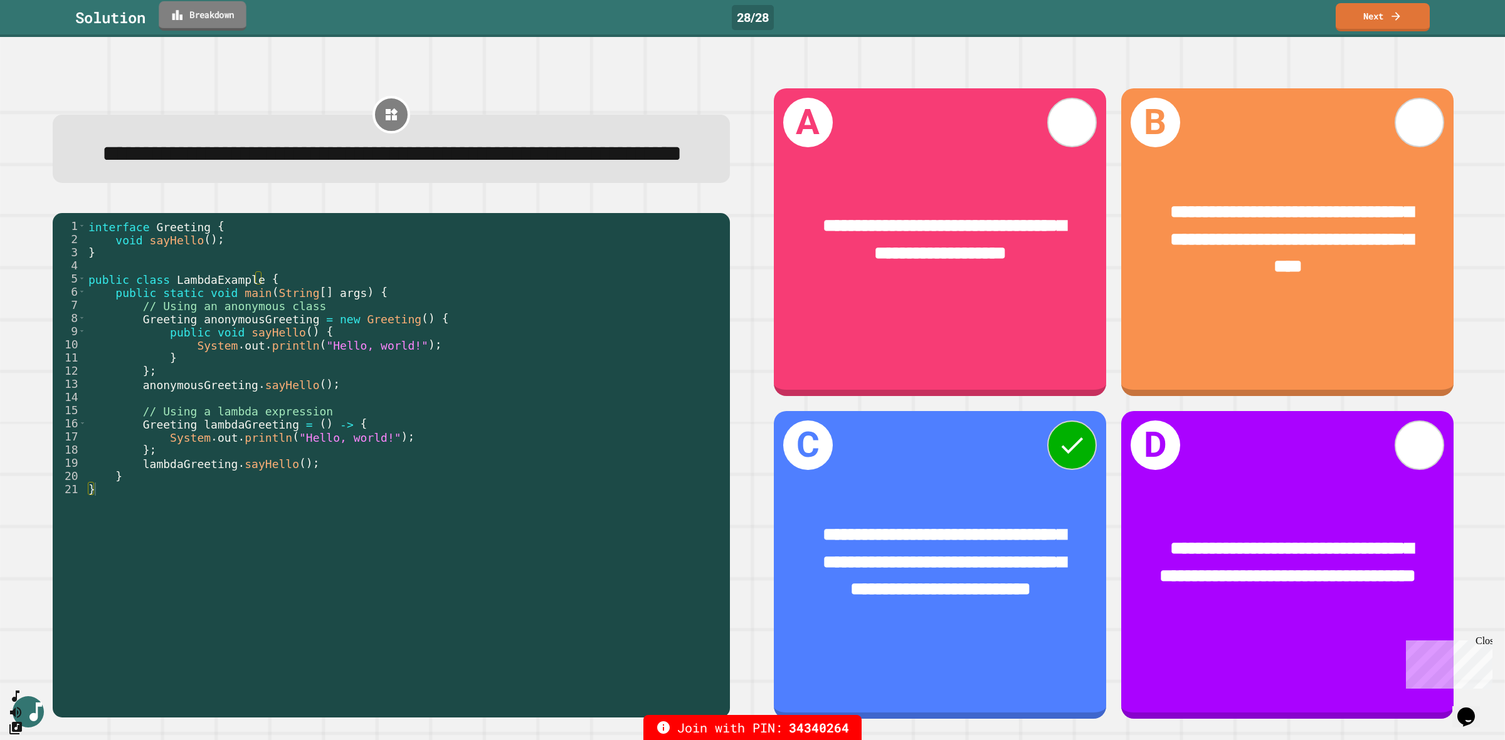
click at [206, 14] on link "Breakdown" at bounding box center [202, 15] width 87 height 29
click at [1367, 21] on link "Next" at bounding box center [1382, 15] width 93 height 29
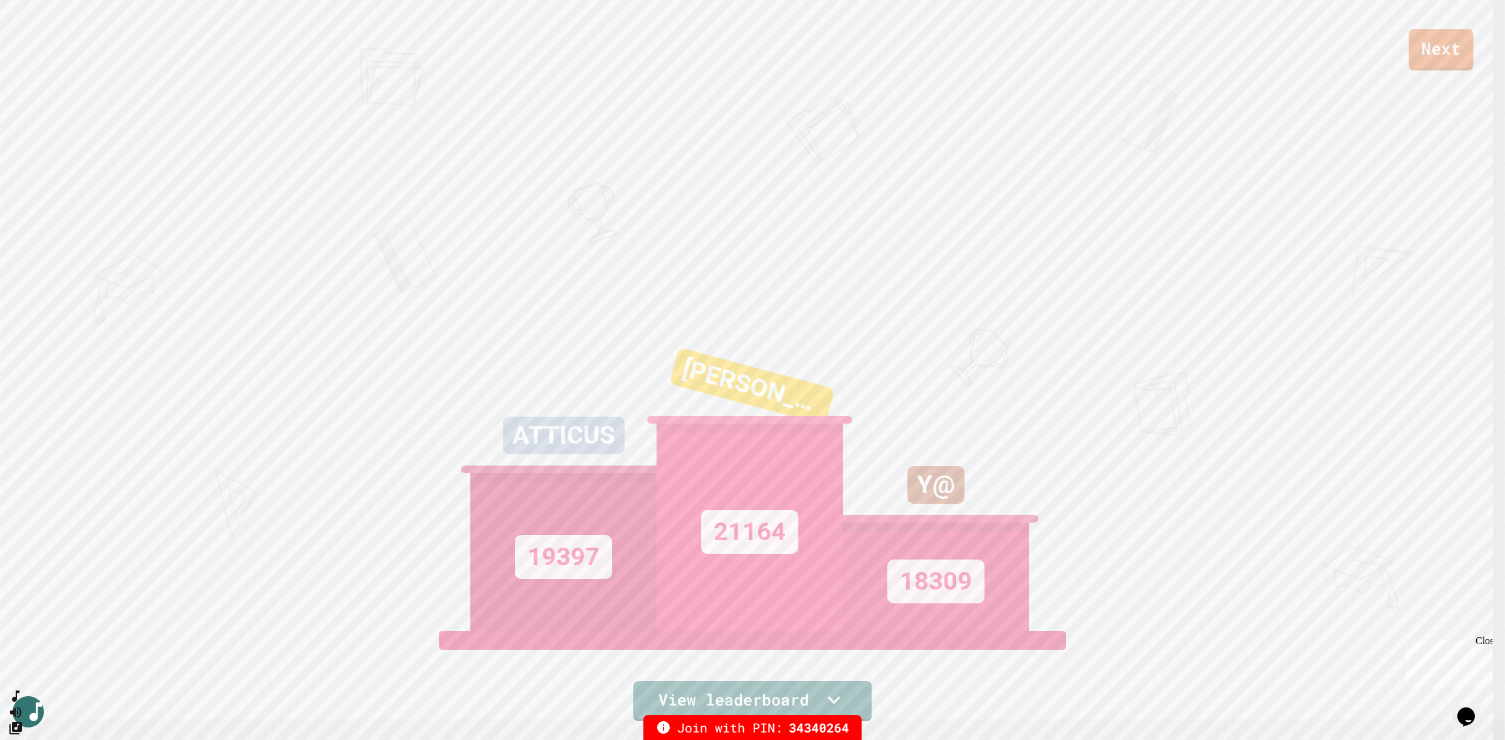
click at [1443, 55] on link "Next" at bounding box center [1441, 49] width 65 height 41
